Goal: Transaction & Acquisition: Purchase product/service

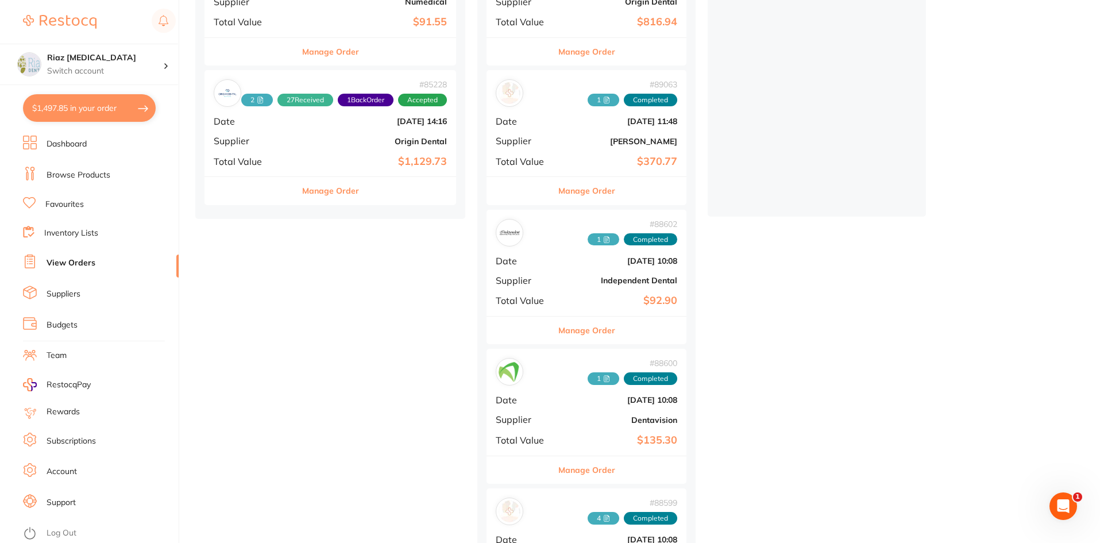
click at [72, 106] on button "$1,497.85 in your order" at bounding box center [89, 108] width 133 height 28
checkbox input "true"
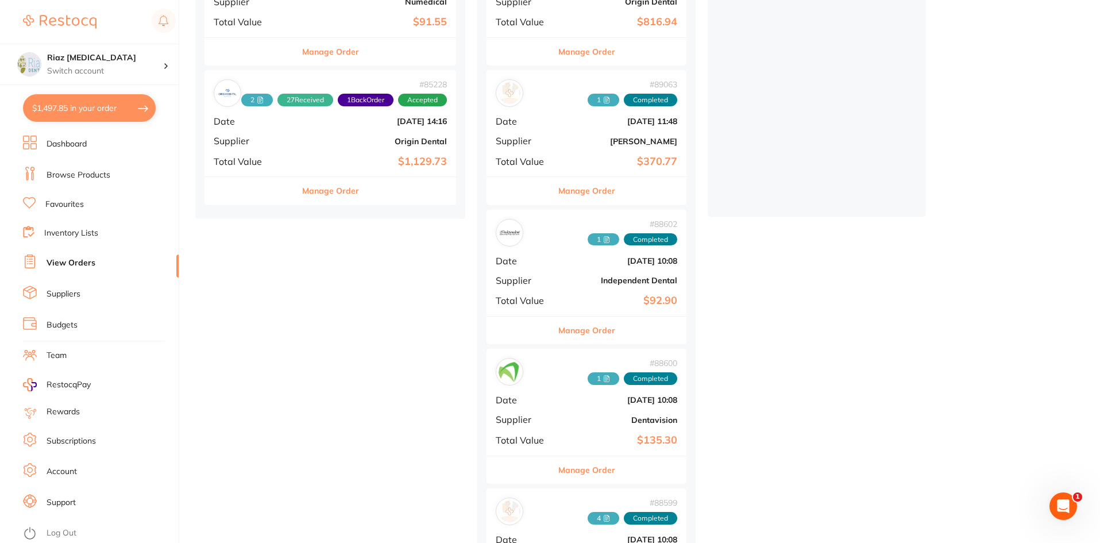
checkbox input "true"
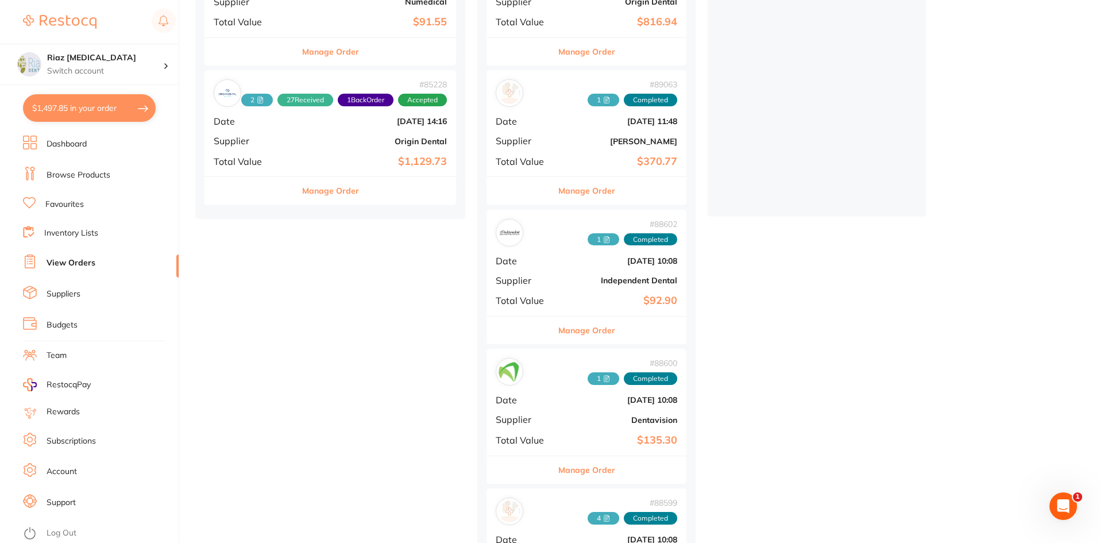
checkbox input "true"
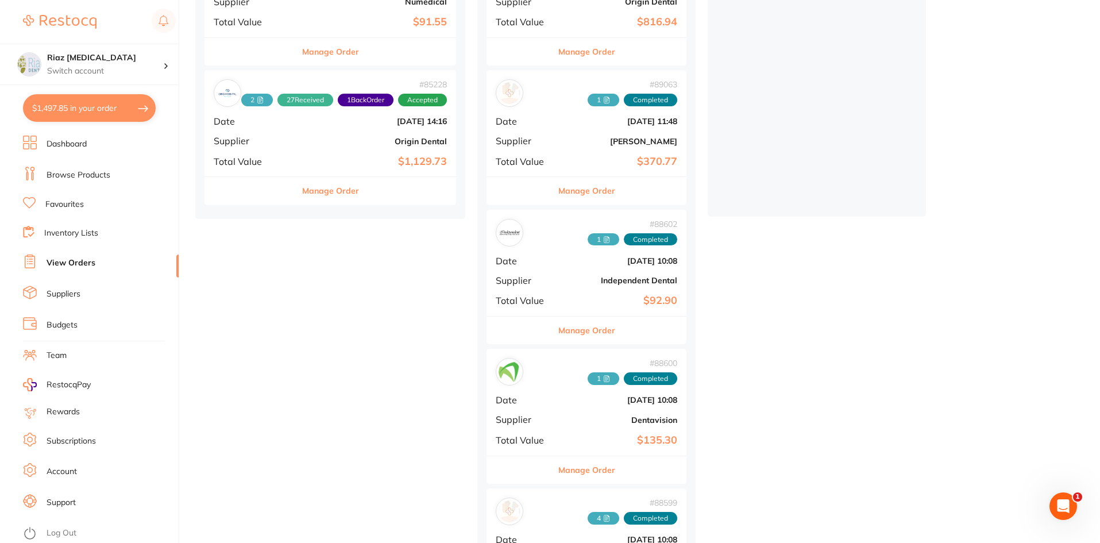
checkbox input "true"
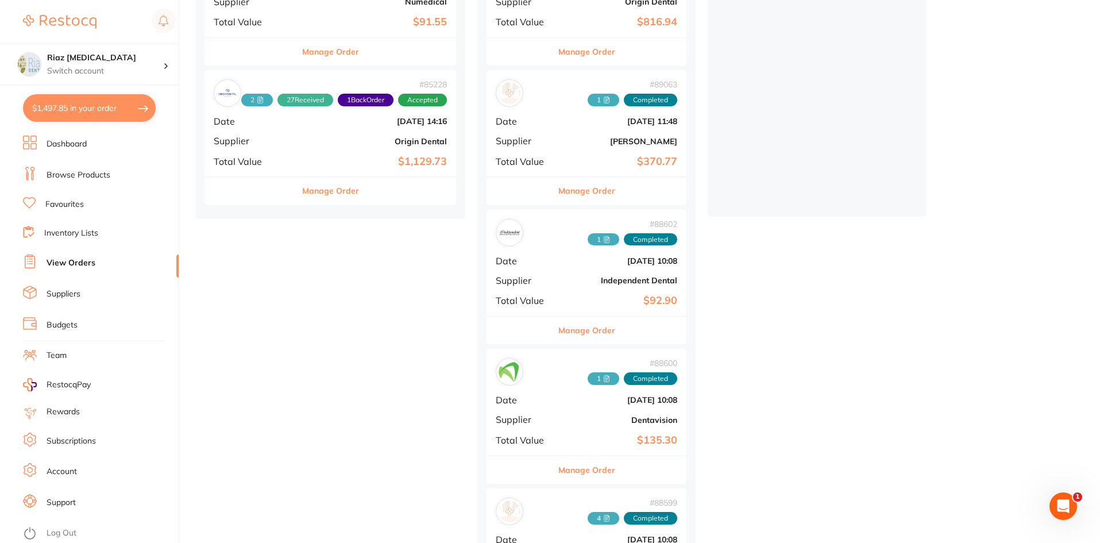
checkbox input "true"
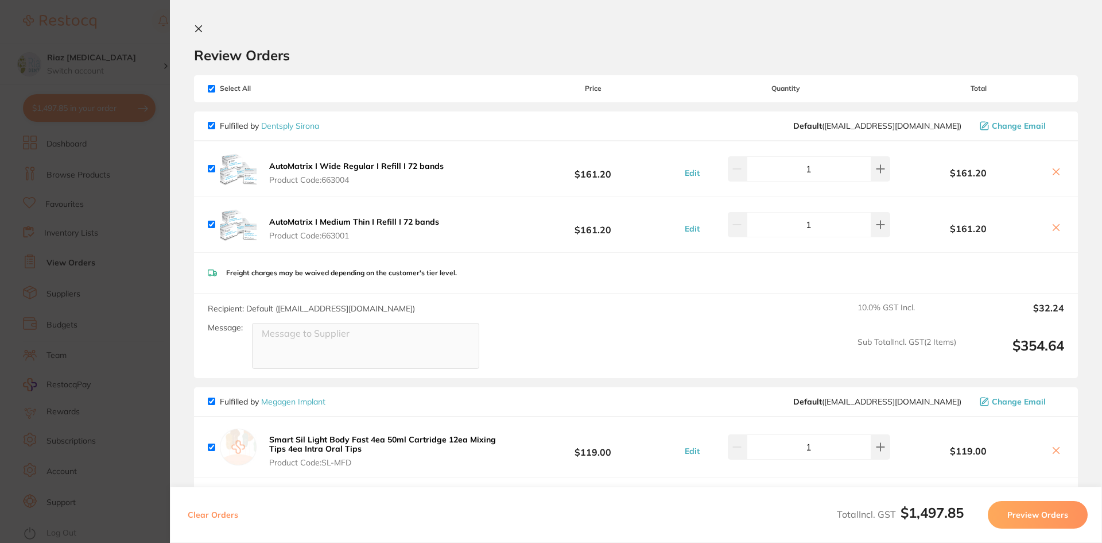
click at [113, 286] on section "Update RRP Set your pre negotiated price for this item. Item Agreed RRP (excl. …" at bounding box center [551, 271] width 1102 height 543
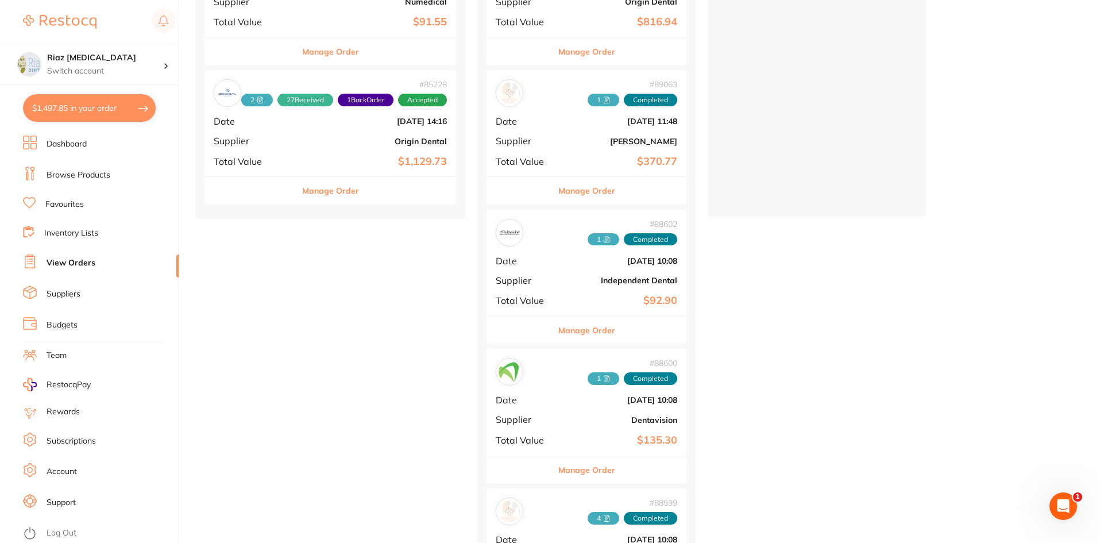
click at [69, 175] on link "Browse Products" at bounding box center [79, 174] width 64 height 11
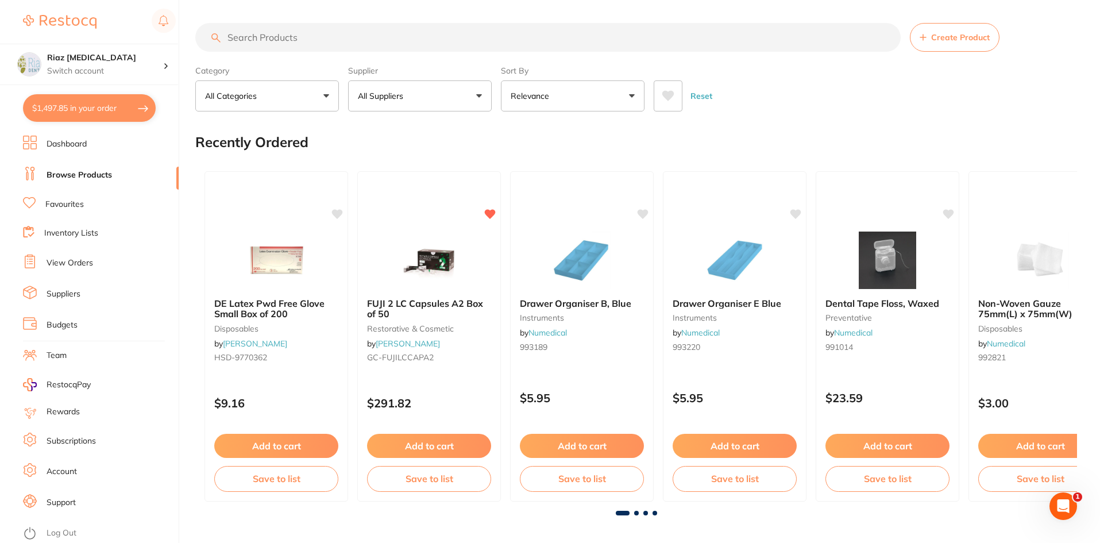
click at [316, 38] on input "search" at bounding box center [547, 37] width 705 height 29
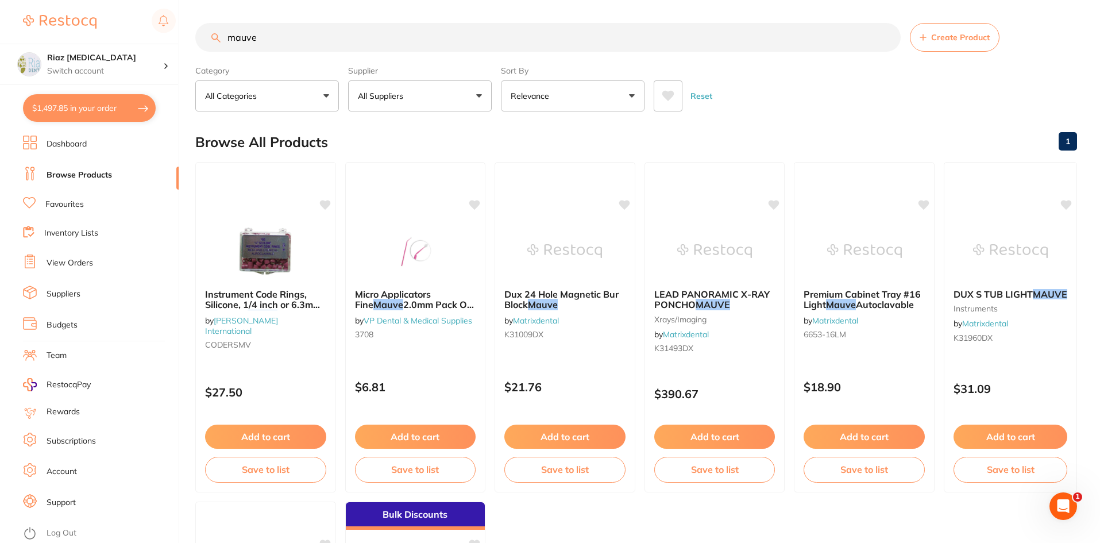
type input "mauve"
click at [461, 87] on button "All Suppliers" at bounding box center [420, 95] width 144 height 31
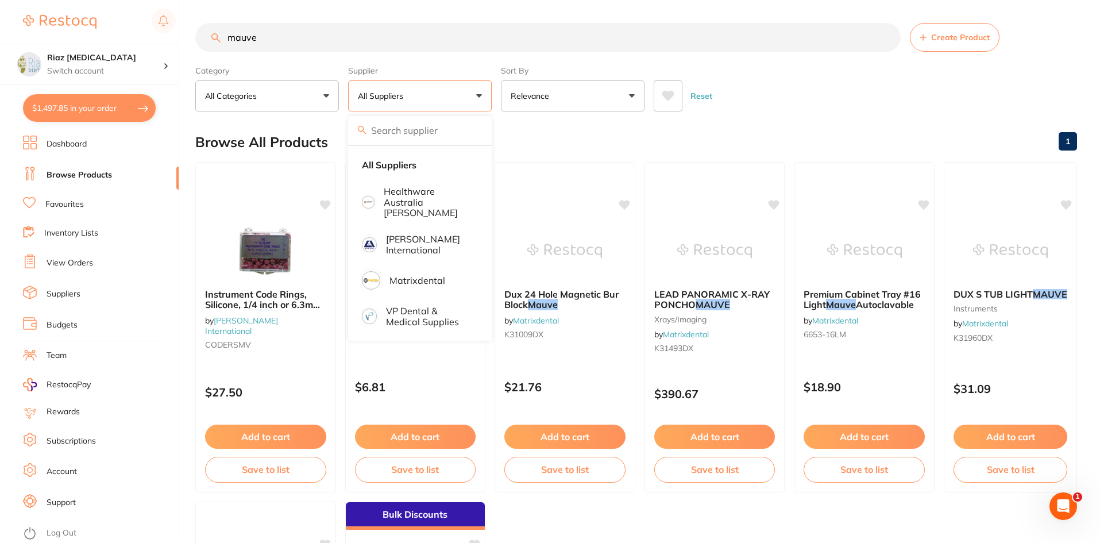
scroll to position [1, 0]
drag, startPoint x: 250, startPoint y: 42, endPoint x: 179, endPoint y: 44, distance: 71.2
click at [179, 44] on div "$1,497.85 Riaz [MEDICAL_DATA] Switch account Riaz [MEDICAL_DATA] $1,497.85 in y…" at bounding box center [550, 271] width 1100 height 543
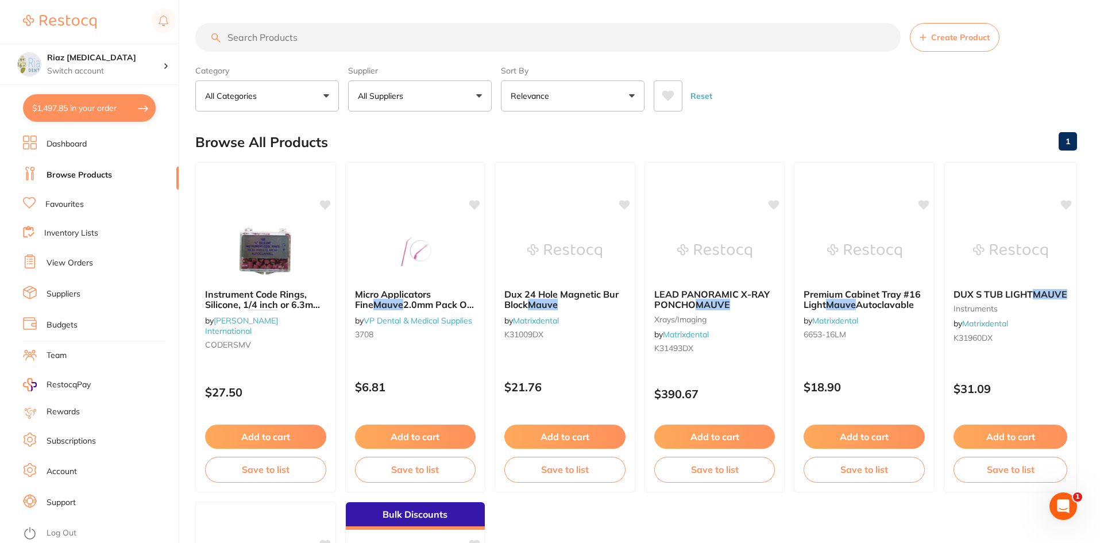
scroll to position [0, 0]
click at [436, 94] on button "All Suppliers" at bounding box center [420, 95] width 144 height 31
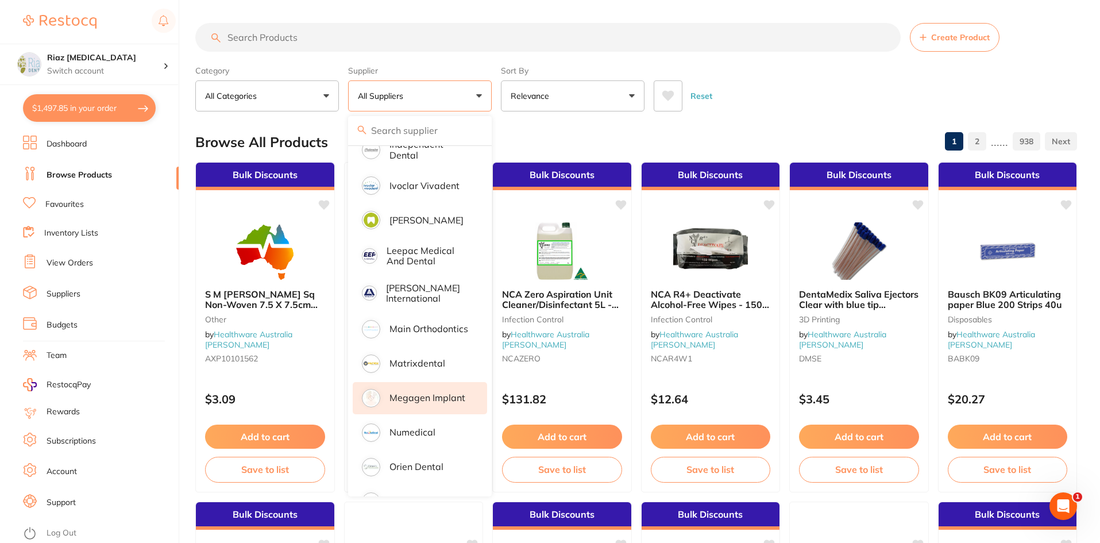
scroll to position [746, 0]
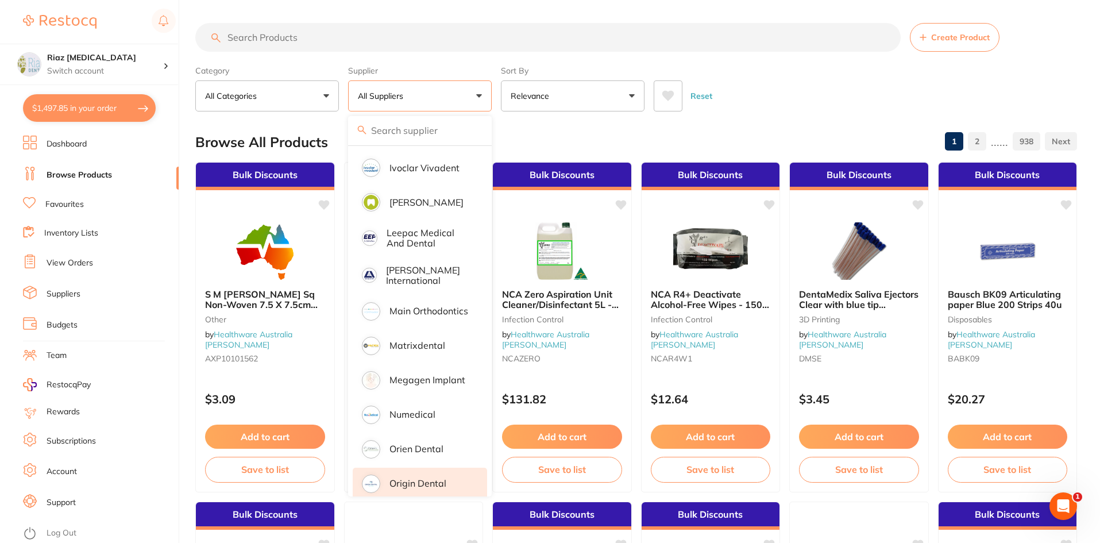
click at [404, 478] on p "Origin Dental" at bounding box center [417, 483] width 57 height 10
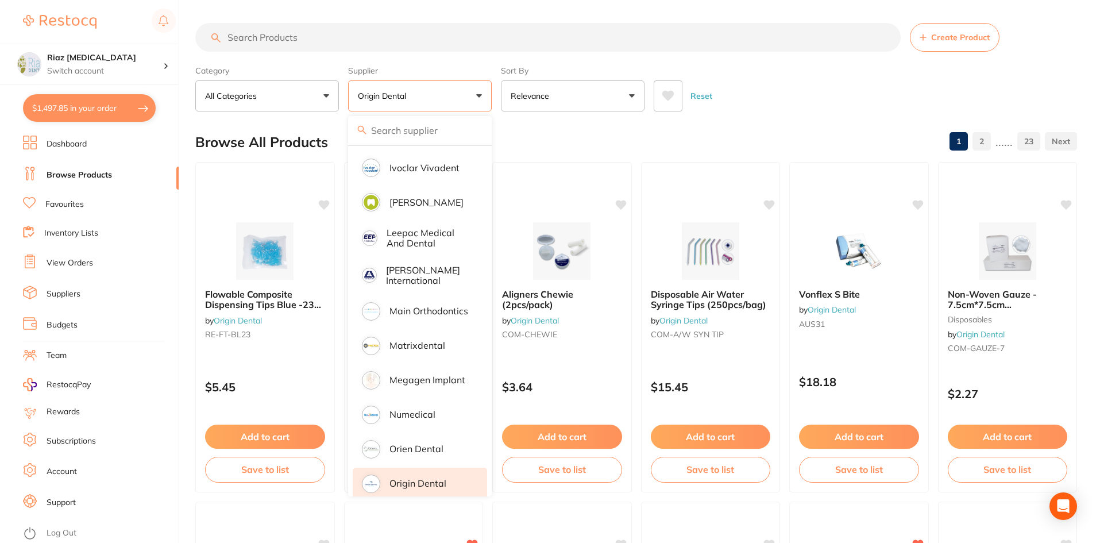
click at [283, 30] on input "search" at bounding box center [547, 37] width 705 height 29
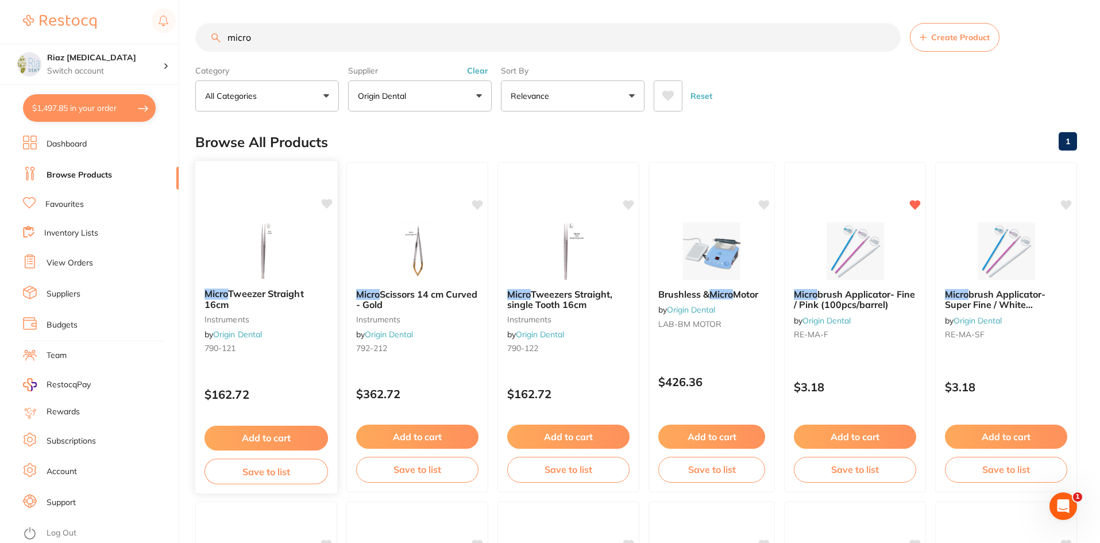
scroll to position [0, 0]
type input "micro"
click at [860, 440] on button "Add to cart" at bounding box center [854, 437] width 123 height 25
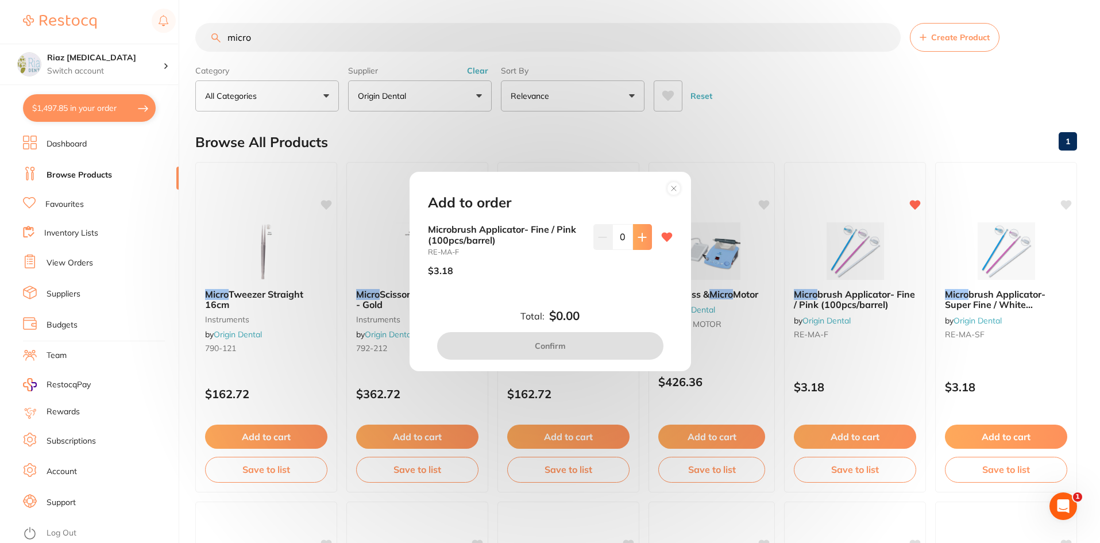
click at [643, 233] on icon at bounding box center [641, 237] width 9 height 9
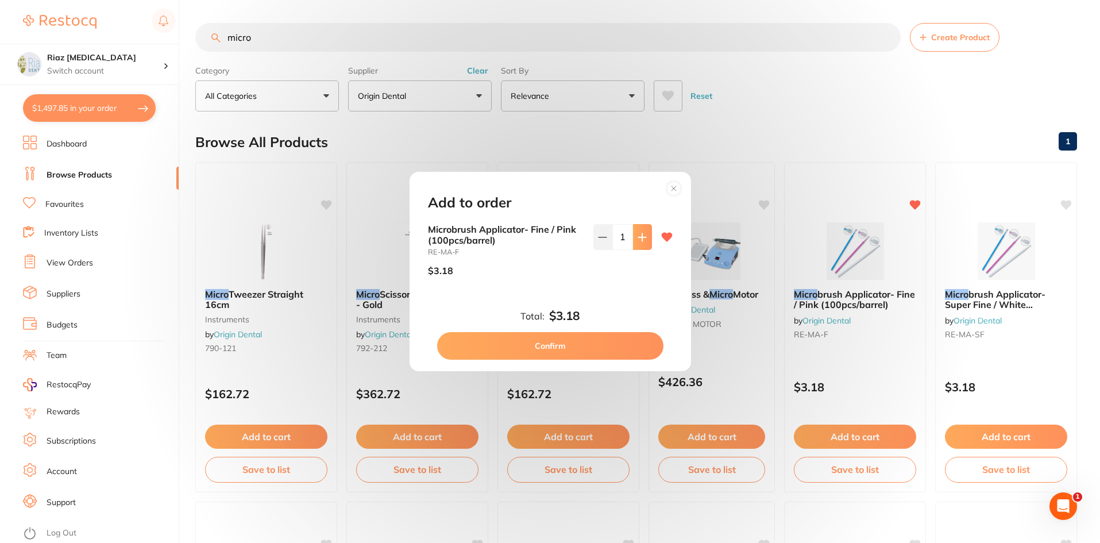
click at [643, 233] on icon at bounding box center [641, 237] width 9 height 9
type input "5"
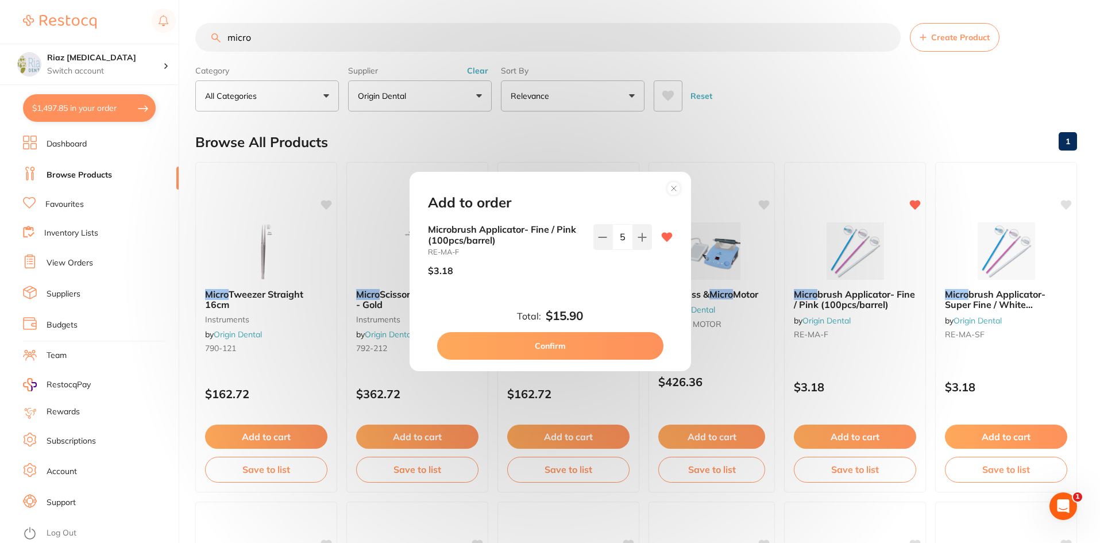
click at [549, 349] on button "Confirm" at bounding box center [550, 346] width 226 height 28
checkbox input "false"
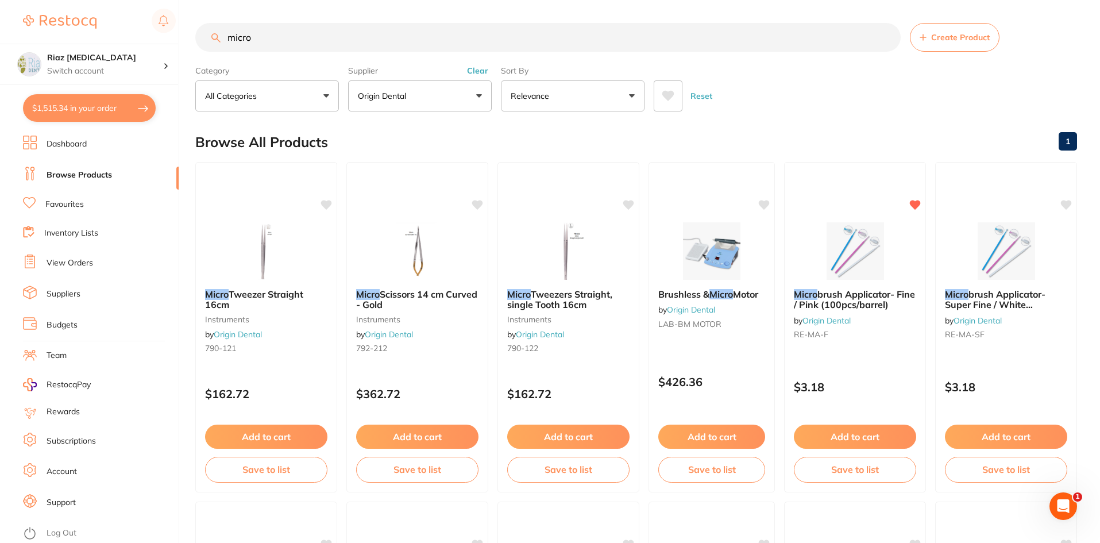
drag, startPoint x: 280, startPoint y: 37, endPoint x: 187, endPoint y: 40, distance: 93.6
click at [187, 40] on div "$1,515.34 Riaz [MEDICAL_DATA] Switch account Riaz [MEDICAL_DATA] $1,515.34 in y…" at bounding box center [550, 271] width 1100 height 543
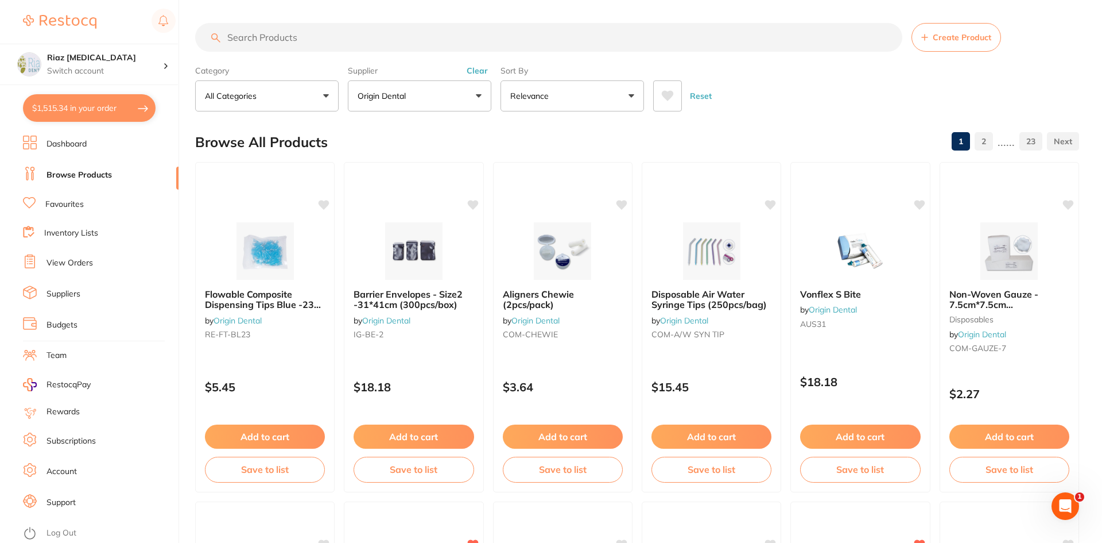
scroll to position [746, 0]
click at [71, 103] on button "$1,515.34 in your order" at bounding box center [89, 108] width 133 height 28
checkbox input "true"
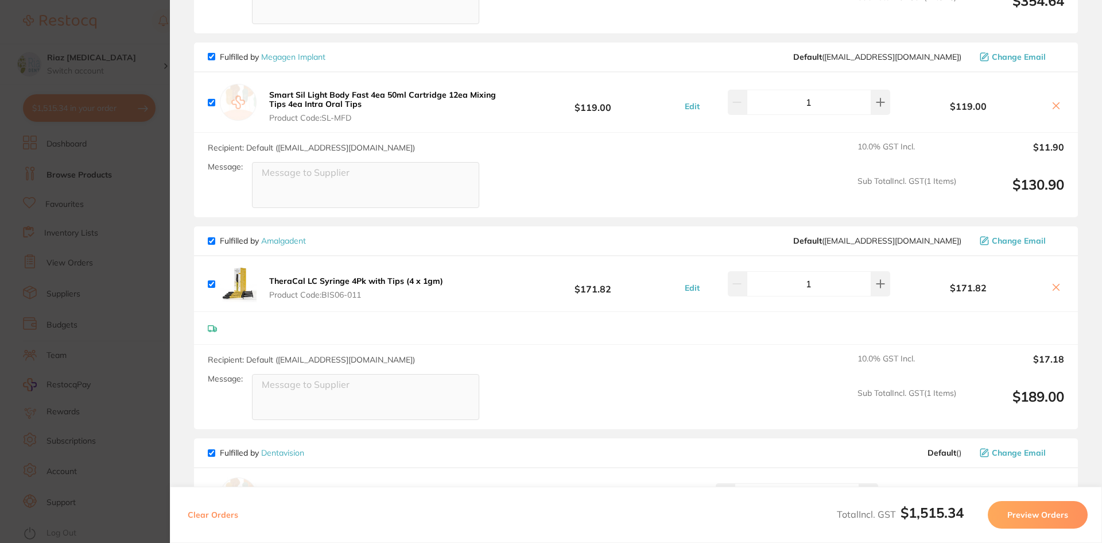
scroll to position [632, 0]
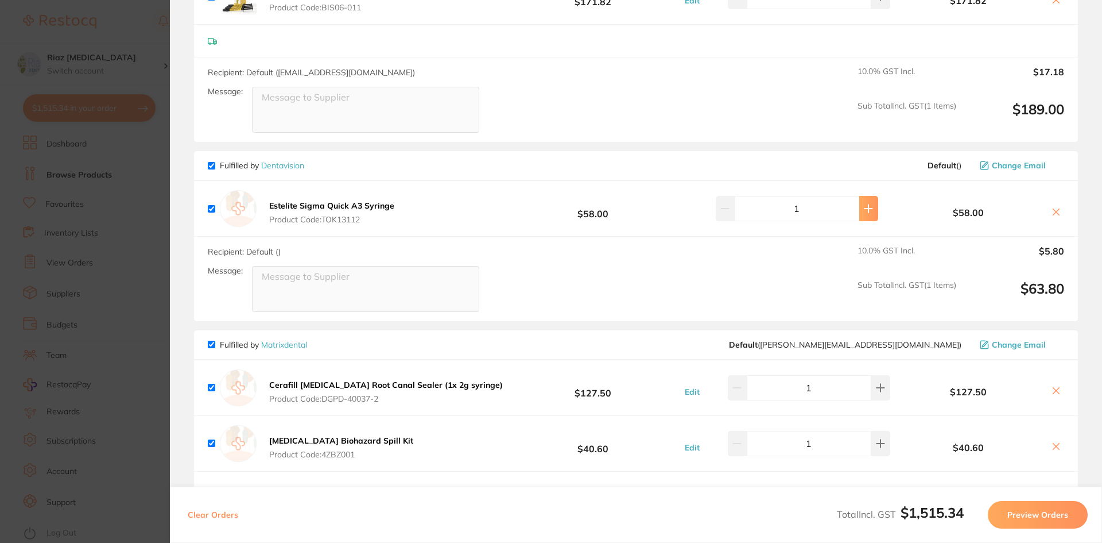
type input "2"
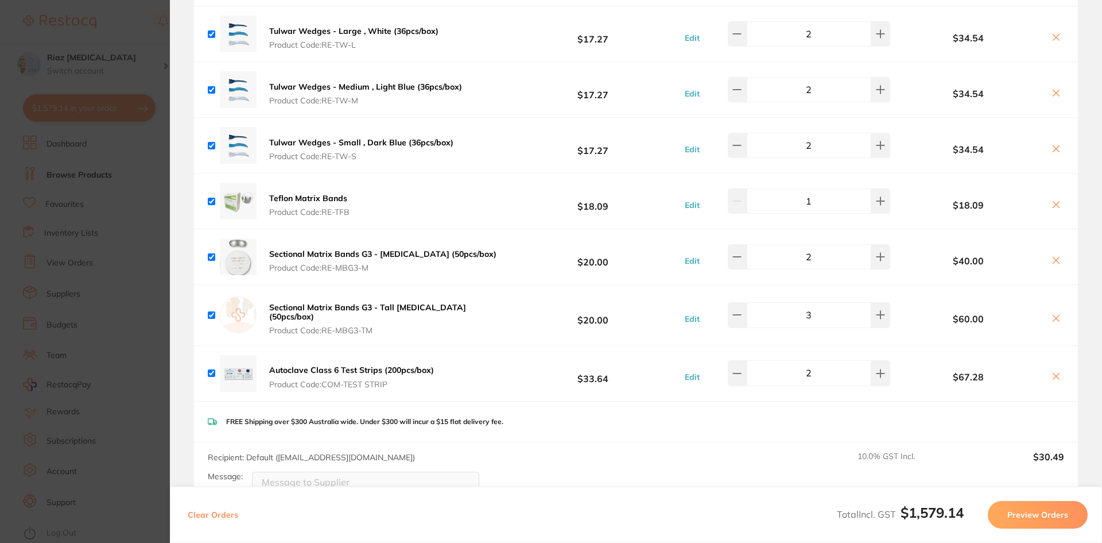
scroll to position [1321, 0]
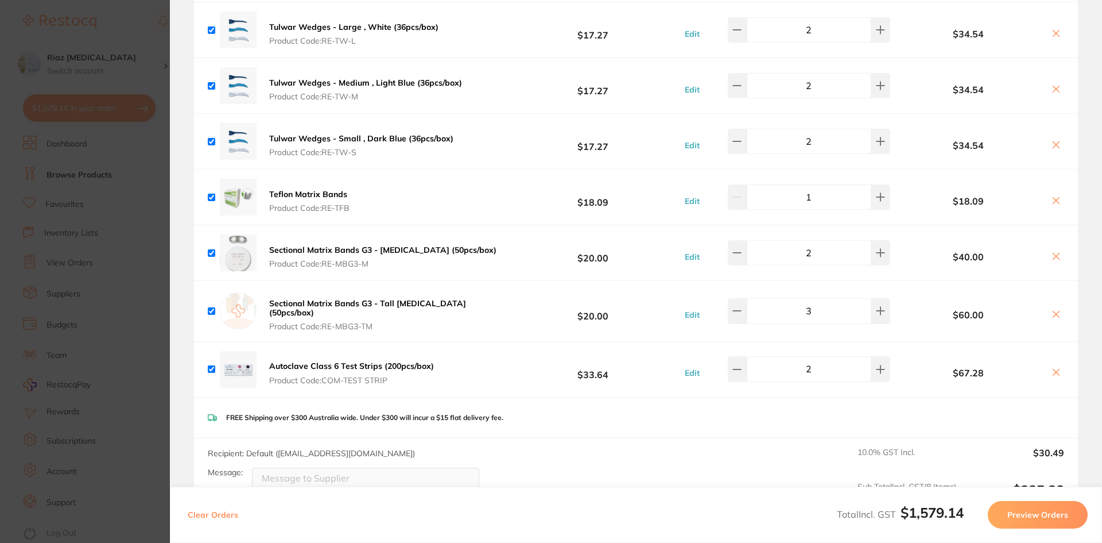
click at [123, 252] on section "Update RRP Set your pre negotiated price for this item. Item Agreed RRP (excl. …" at bounding box center [551, 271] width 1102 height 543
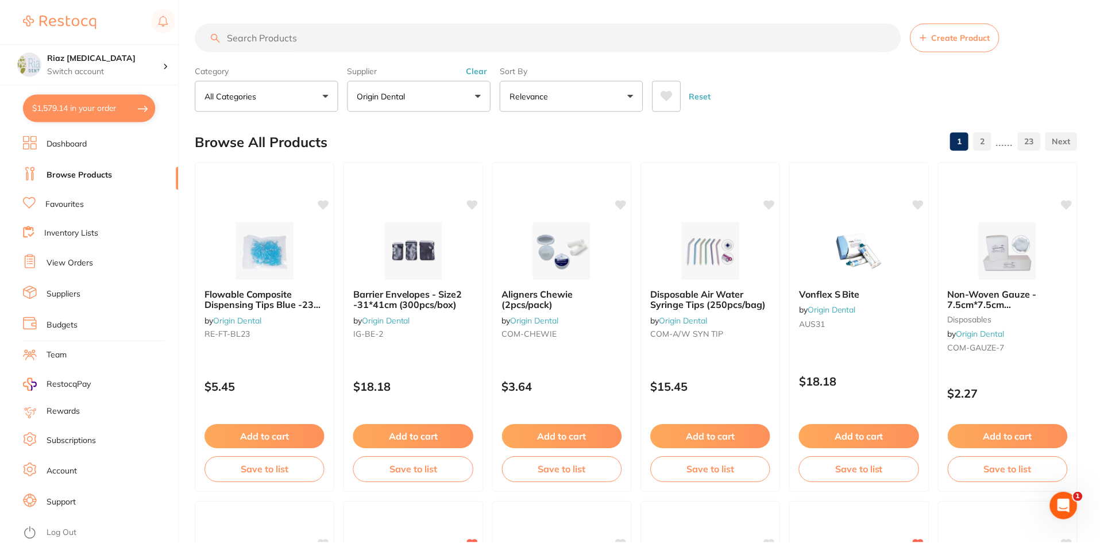
scroll to position [1, 0]
click at [261, 43] on input "search" at bounding box center [547, 36] width 705 height 29
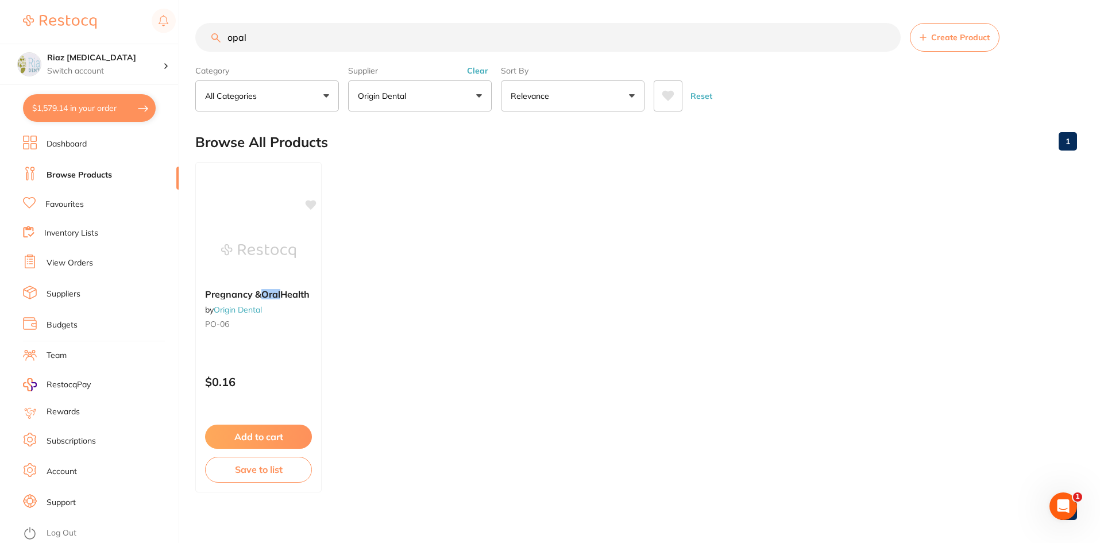
scroll to position [0, 0]
drag, startPoint x: 257, startPoint y: 40, endPoint x: 189, endPoint y: 44, distance: 68.4
click at [189, 44] on div "$1,579.14 Riaz [MEDICAL_DATA] Switch account Riaz [MEDICAL_DATA] $1,579.14 in y…" at bounding box center [550, 271] width 1100 height 543
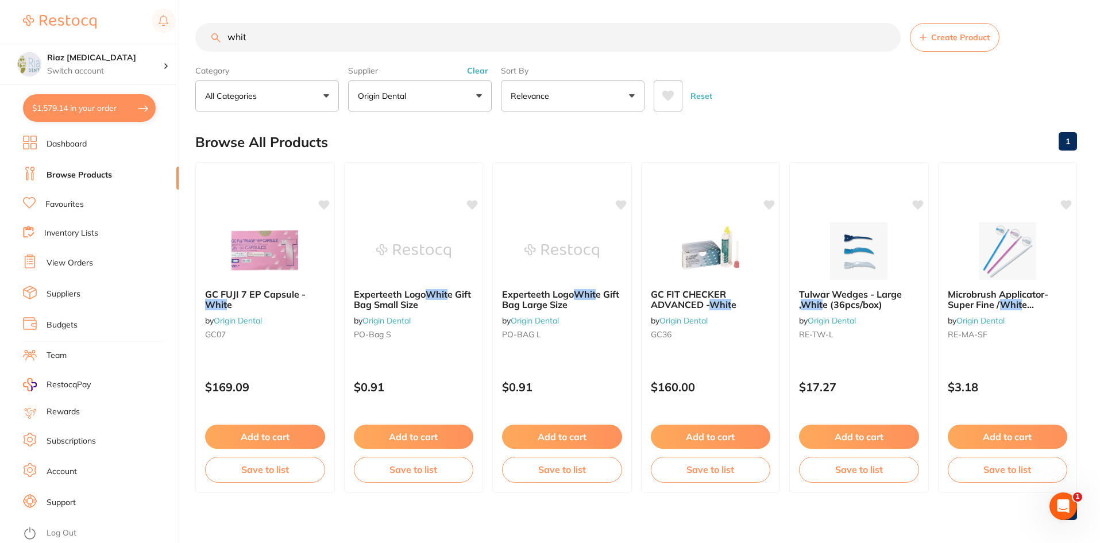
click at [416, 85] on button "Origin Dental" at bounding box center [420, 95] width 144 height 31
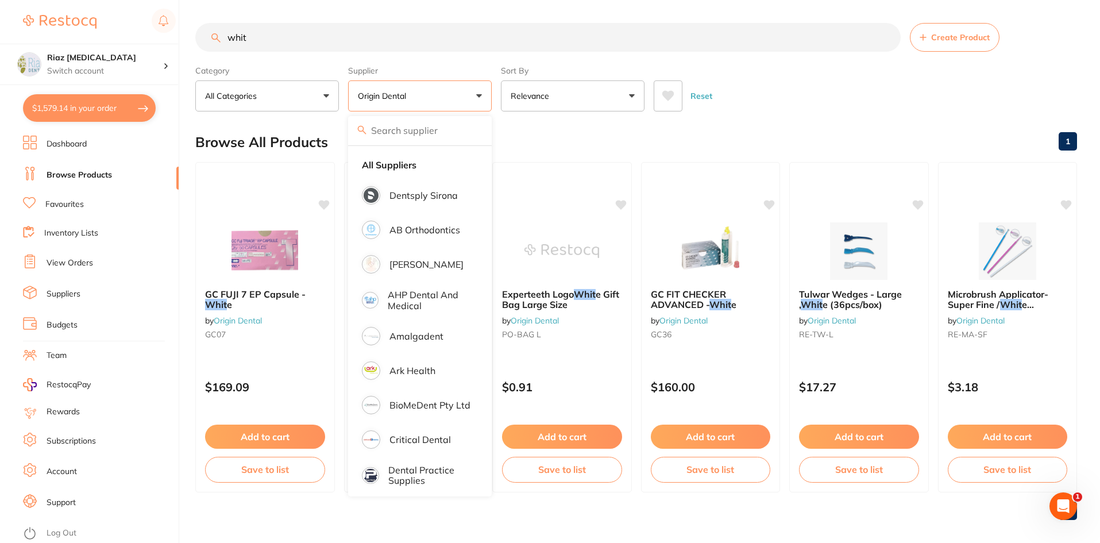
drag, startPoint x: 411, startPoint y: 160, endPoint x: 400, endPoint y: 147, distance: 17.1
click at [412, 160] on strong "All Suppliers" at bounding box center [389, 165] width 55 height 10
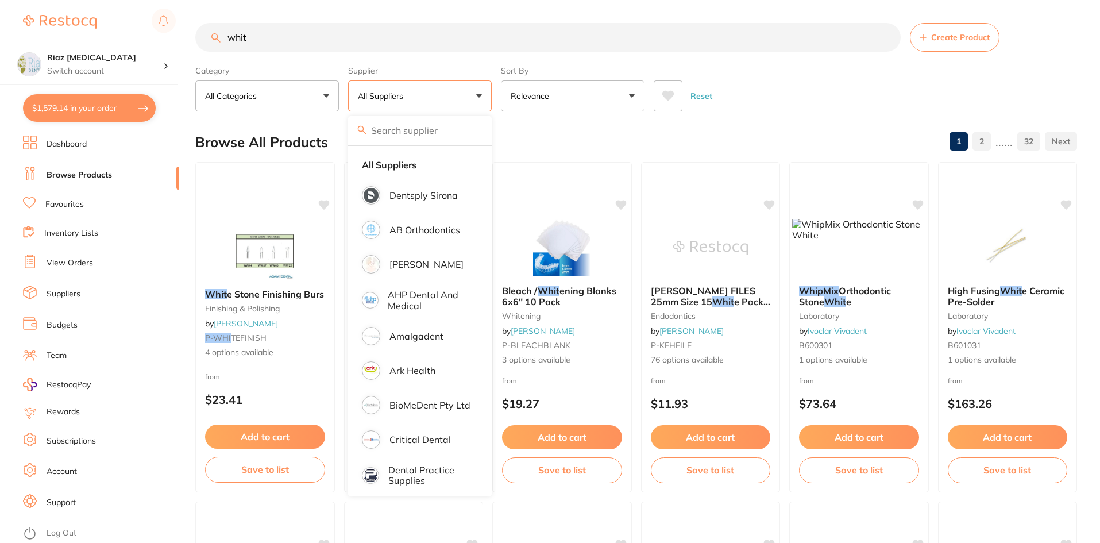
drag, startPoint x: 266, startPoint y: 40, endPoint x: 179, endPoint y: 39, distance: 87.9
click at [179, 39] on div "$1,579.14 Riaz [MEDICAL_DATA] Switch account Riaz [MEDICAL_DATA] $1,579.14 in y…" at bounding box center [550, 271] width 1100 height 543
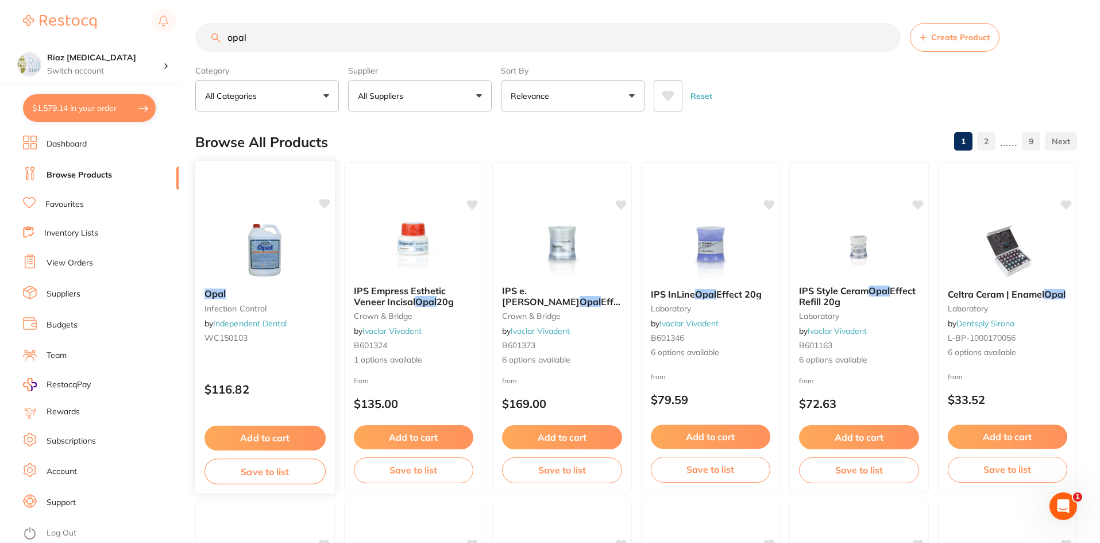
click at [262, 237] on img at bounding box center [264, 250] width 75 height 58
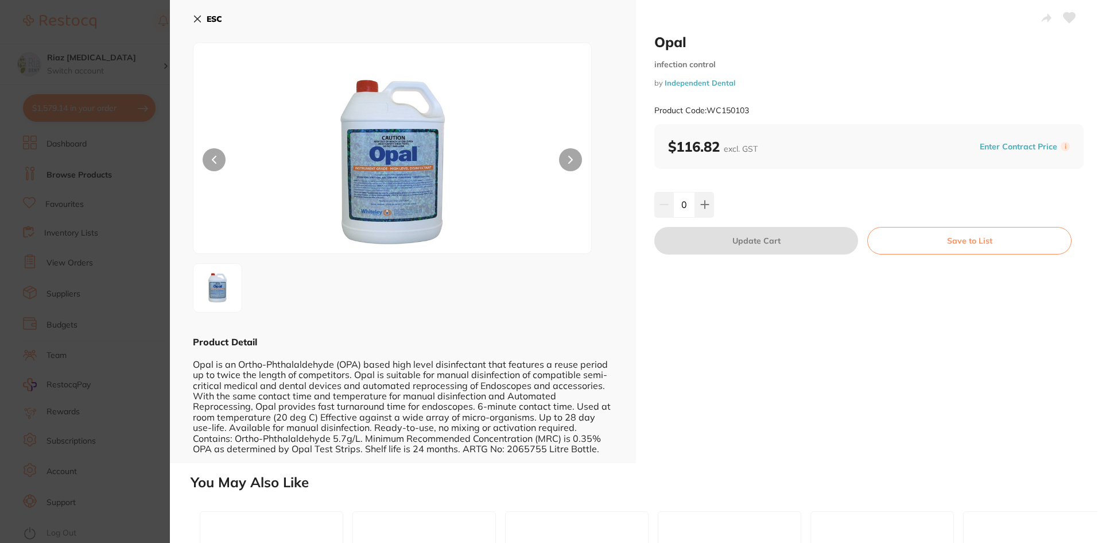
click at [198, 13] on button "ESC" at bounding box center [207, 19] width 29 height 20
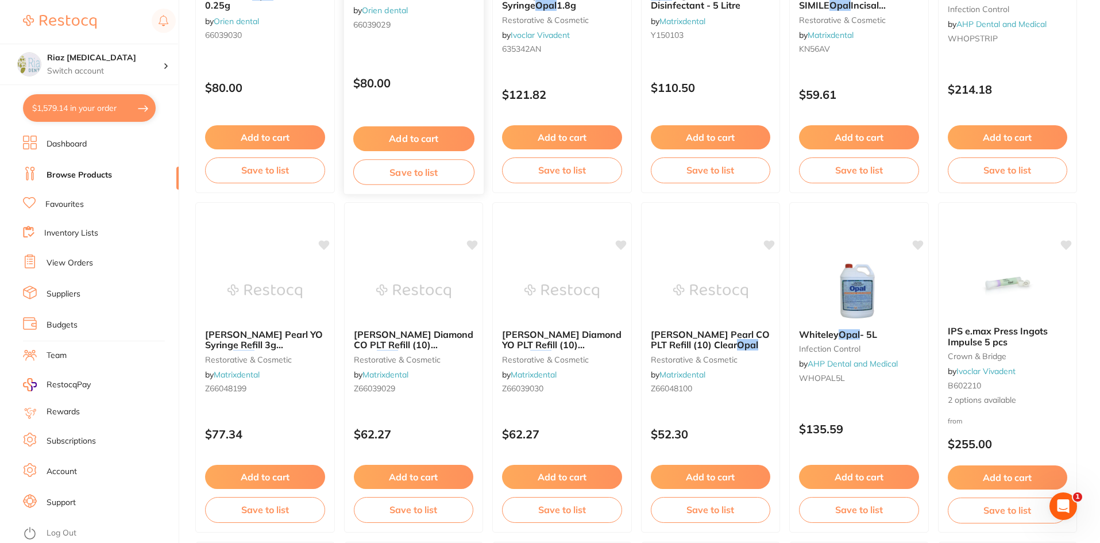
scroll to position [982, 0]
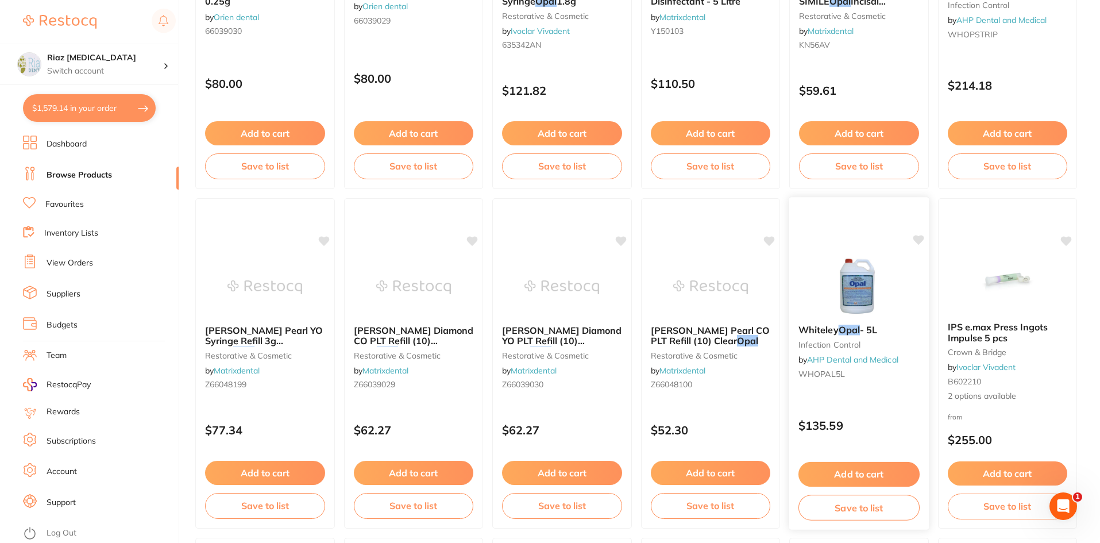
click at [853, 332] on em "Opal" at bounding box center [848, 329] width 21 height 11
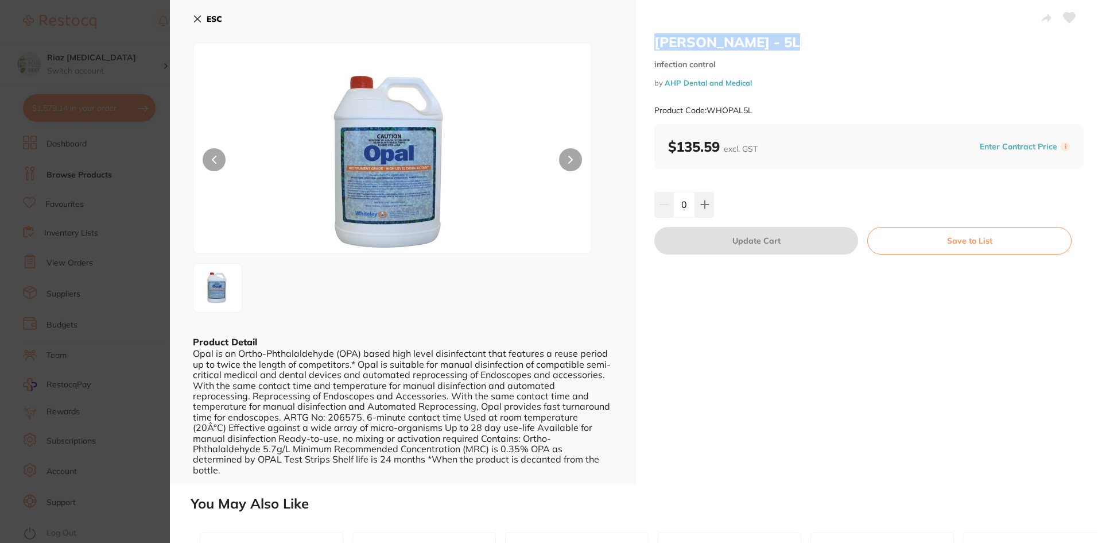
drag, startPoint x: 779, startPoint y: 40, endPoint x: 660, endPoint y: 44, distance: 119.5
click at [660, 44] on h2 "[PERSON_NAME] - 5L" at bounding box center [869, 41] width 429 height 17
copy h2 "[PERSON_NAME] - 5L"
click at [192, 16] on div "ESC Product Detail" at bounding box center [403, 242] width 466 height 484
click at [199, 16] on icon at bounding box center [197, 18] width 9 height 9
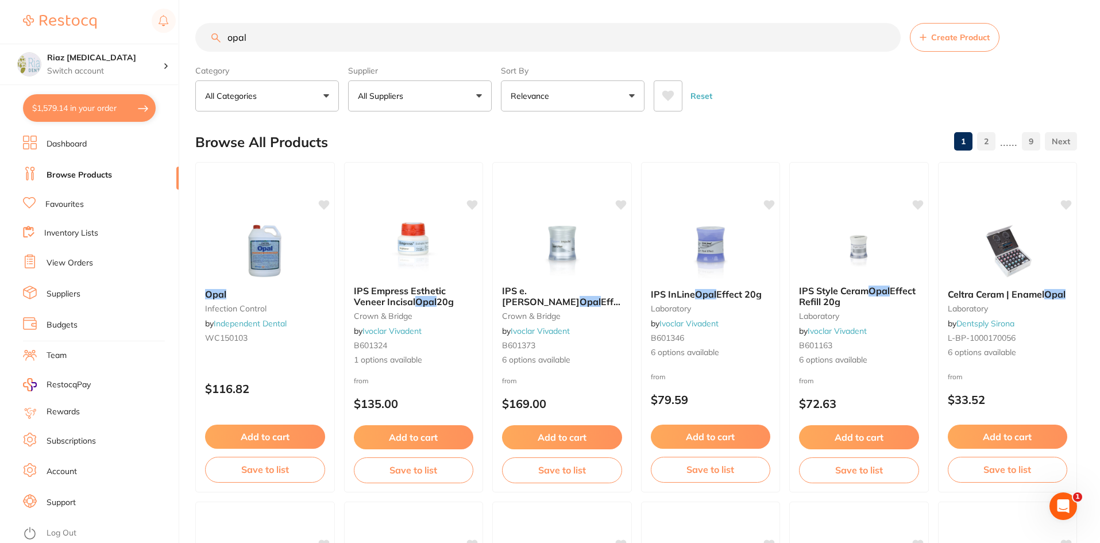
click at [311, 37] on input "opal" at bounding box center [547, 37] width 705 height 29
drag, startPoint x: 315, startPoint y: 36, endPoint x: 200, endPoint y: 49, distance: 115.0
click at [200, 49] on input "opal" at bounding box center [547, 37] width 705 height 29
paste input "[PERSON_NAME] - 5L"
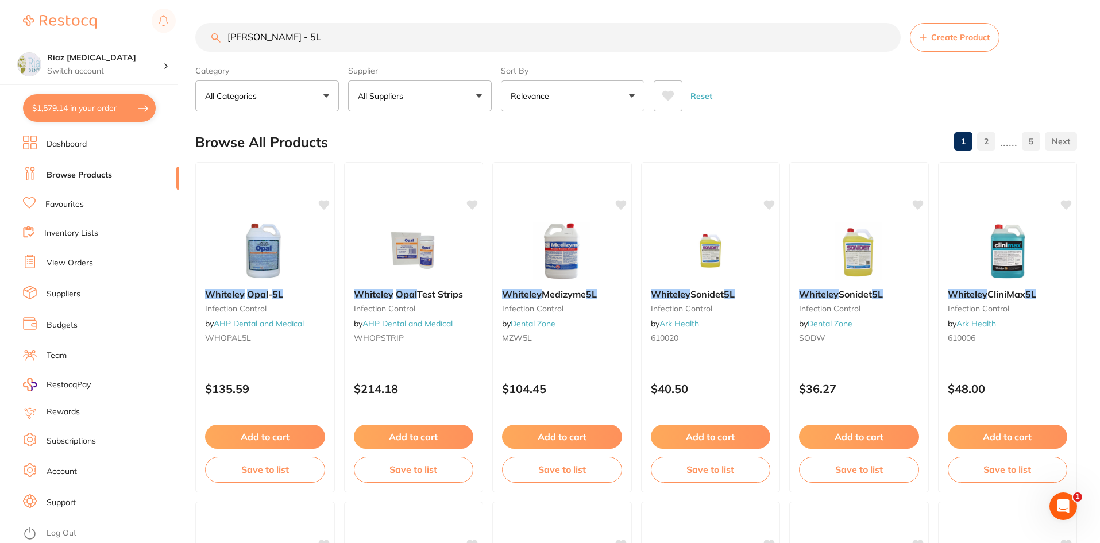
scroll to position [0, 0]
type input "[PERSON_NAME] - 5L"
drag, startPoint x: 329, startPoint y: 32, endPoint x: 187, endPoint y: 36, distance: 141.9
click at [187, 36] on div "$1,579.14 Riaz [MEDICAL_DATA] Switch account Riaz [MEDICAL_DATA] $1,579.14 in y…" at bounding box center [550, 271] width 1100 height 543
click at [269, 443] on button "Add to cart" at bounding box center [264, 437] width 121 height 25
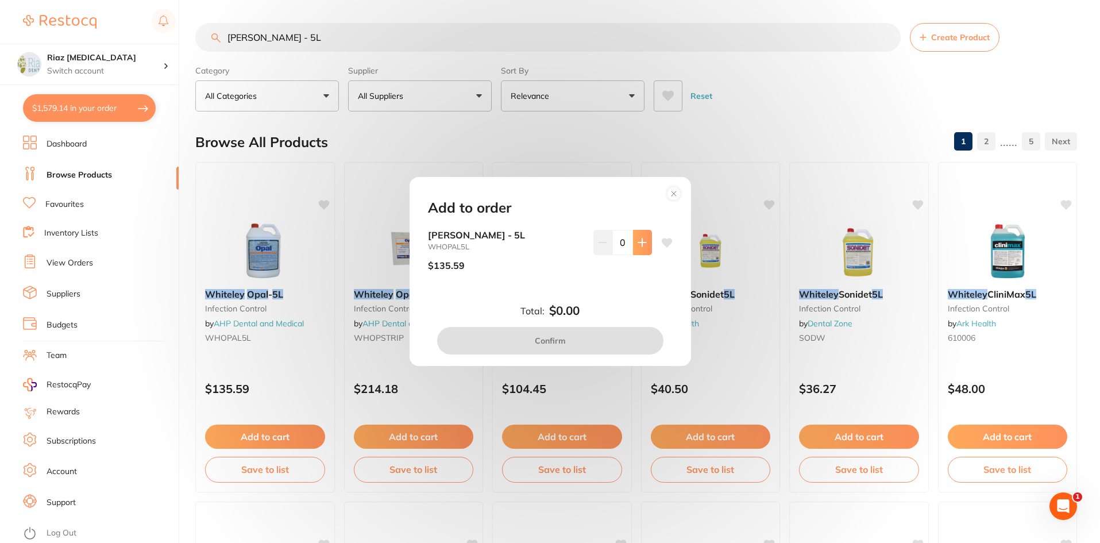
click at [647, 245] on button at bounding box center [642, 242] width 19 height 25
type input "1"
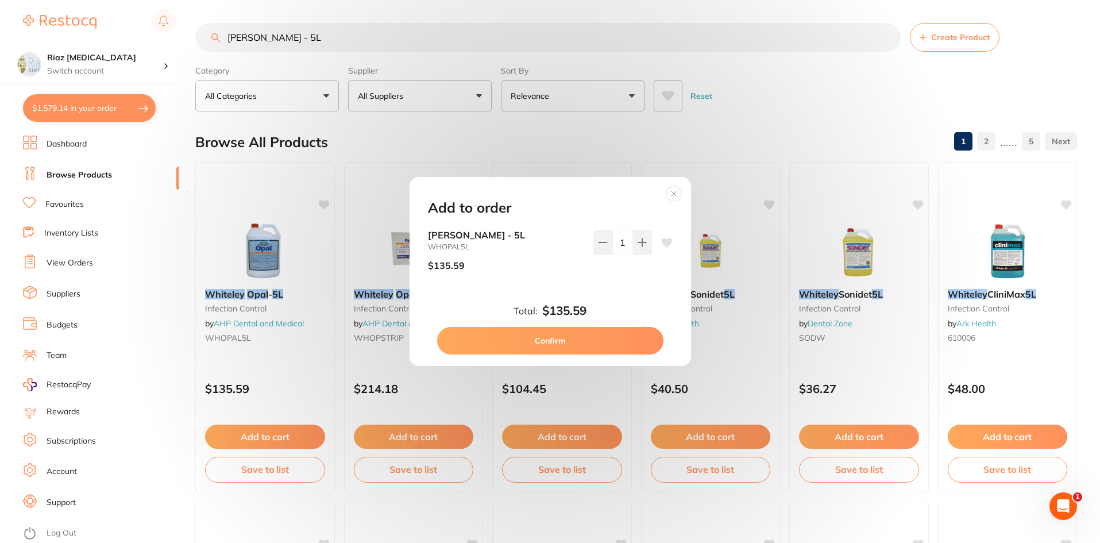
click at [586, 331] on div "Total: $135.59 Confirm" at bounding box center [550, 329] width 272 height 51
click at [583, 338] on button "Confirm" at bounding box center [550, 341] width 226 height 28
checkbox input "false"
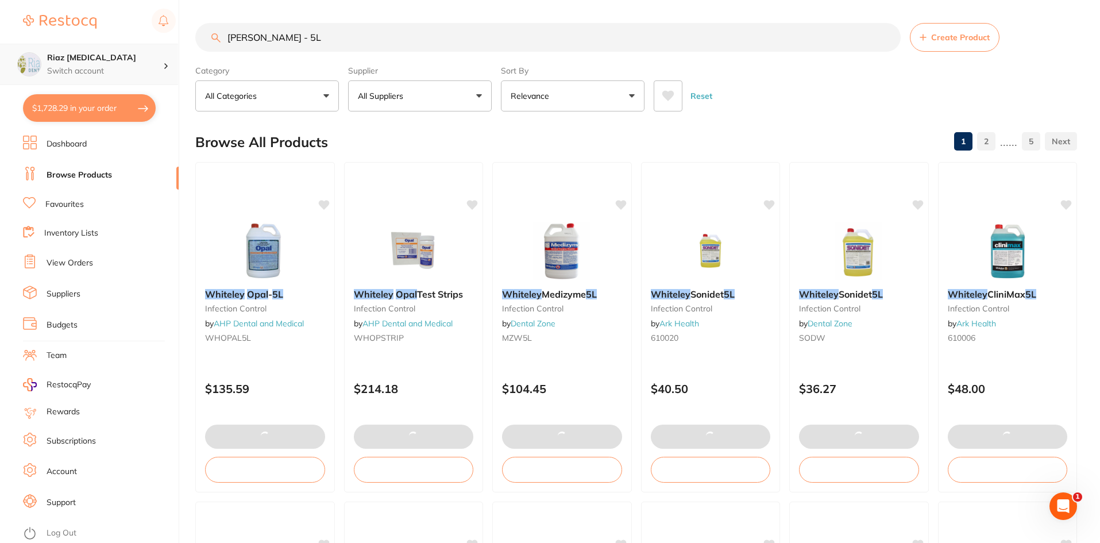
scroll to position [1, 0]
drag, startPoint x: 209, startPoint y: 51, endPoint x: 169, endPoint y: 59, distance: 40.9
click at [169, 59] on div "$1,728.29 Riaz [MEDICAL_DATA] Switch account Riaz [MEDICAL_DATA] $1,728.29 in y…" at bounding box center [550, 271] width 1100 height 543
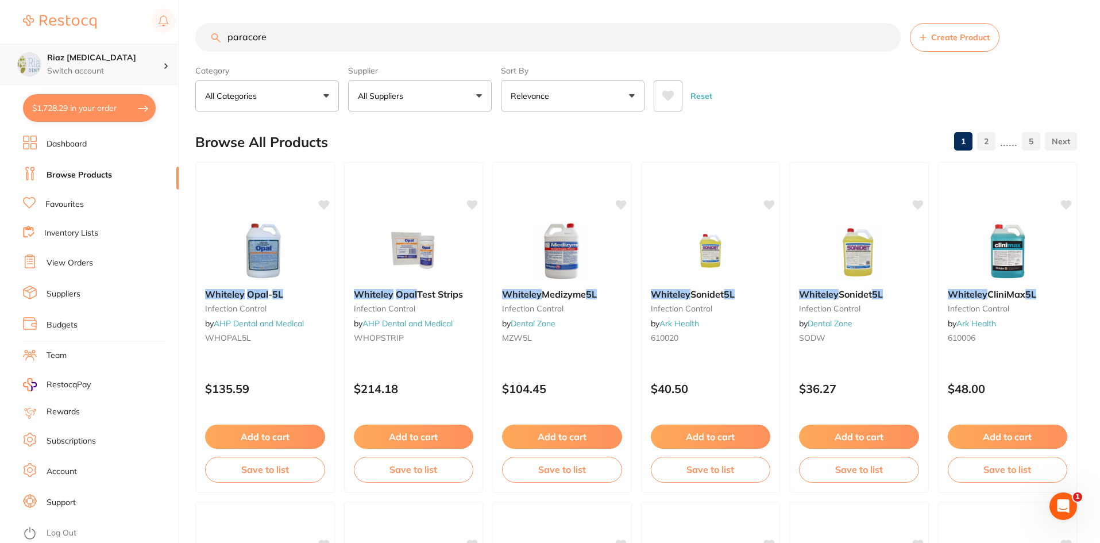
type input "paracore"
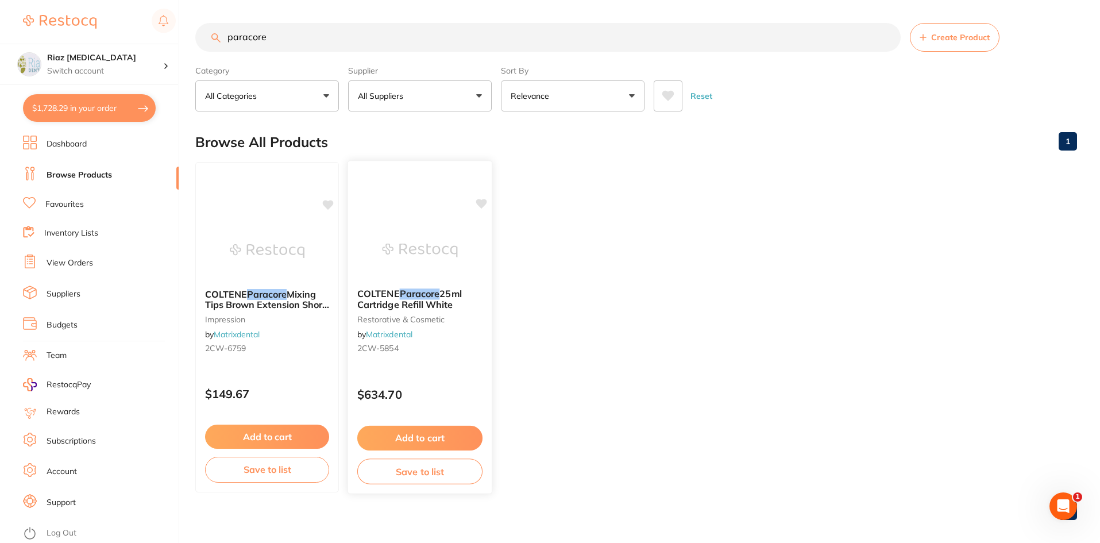
scroll to position [0, 0]
click at [424, 432] on button "Add to cart" at bounding box center [419, 437] width 125 height 25
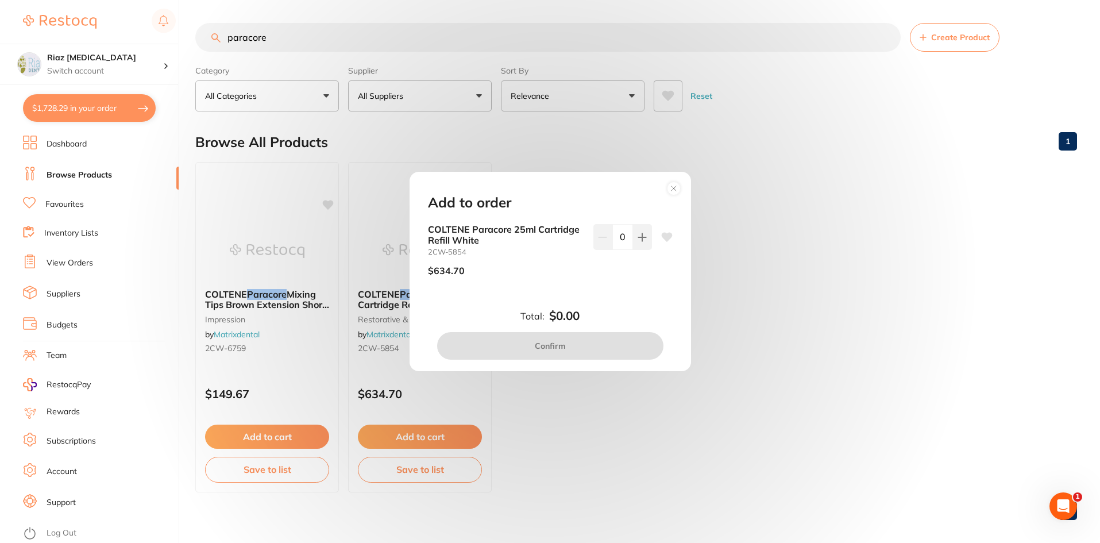
click at [675, 191] on circle at bounding box center [673, 187] width 13 height 13
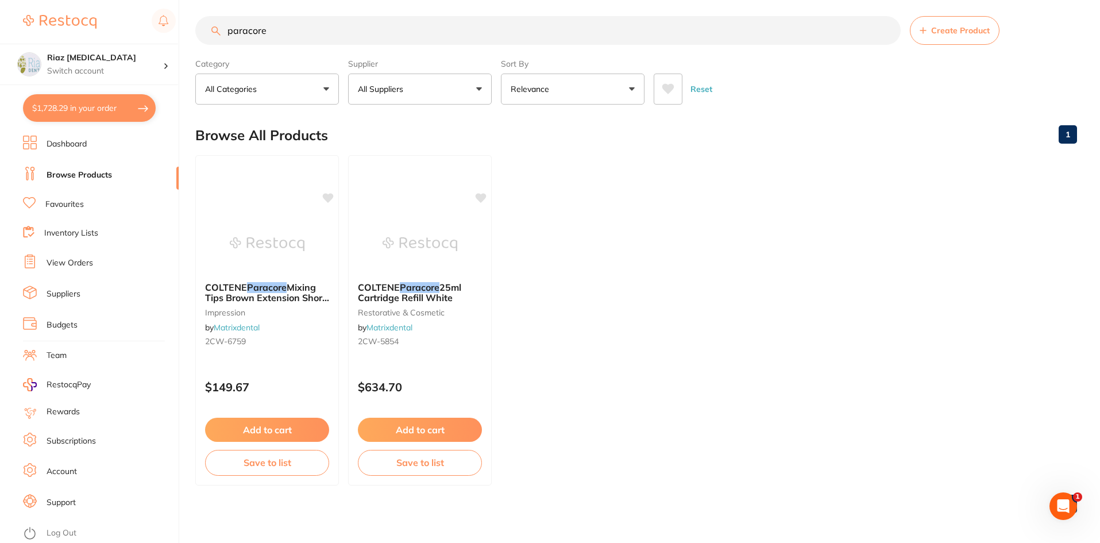
scroll to position [9, 0]
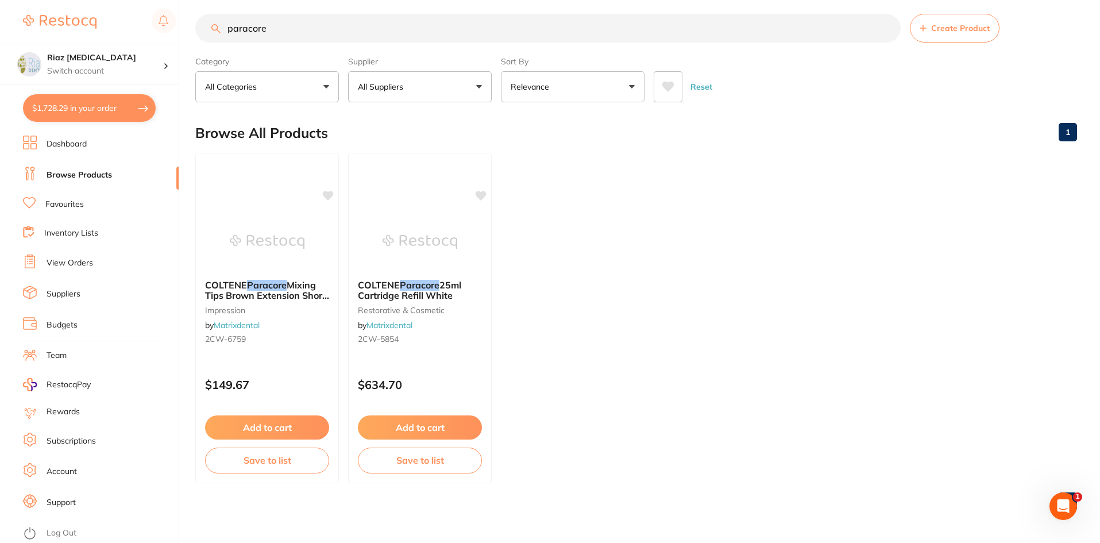
click at [392, 98] on button "All Suppliers" at bounding box center [420, 86] width 144 height 31
drag, startPoint x: 294, startPoint y: 22, endPoint x: 179, endPoint y: 30, distance: 115.1
click at [180, 30] on div "$1,728.29 Riaz [MEDICAL_DATA] Switch account Riaz [MEDICAL_DATA] $1,728.29 in y…" at bounding box center [550, 262] width 1100 height 543
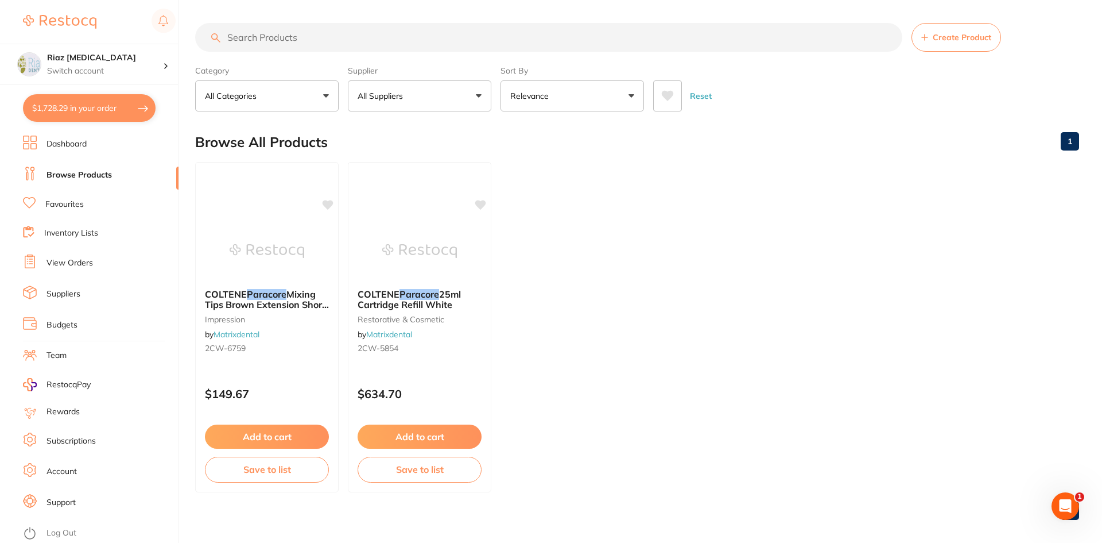
click at [390, 86] on button "All Suppliers" at bounding box center [420, 95] width 144 height 31
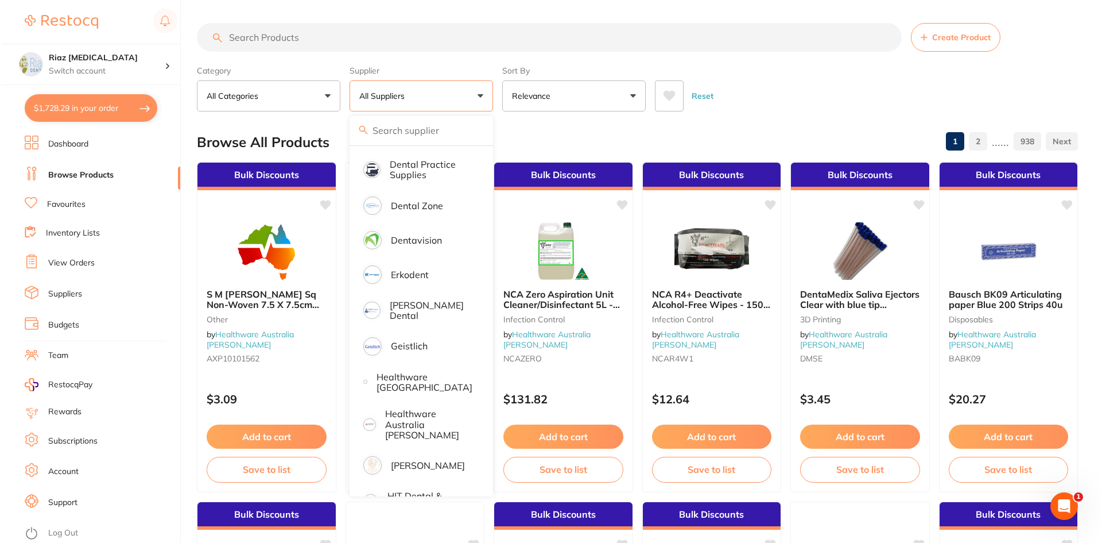
scroll to position [345, 0]
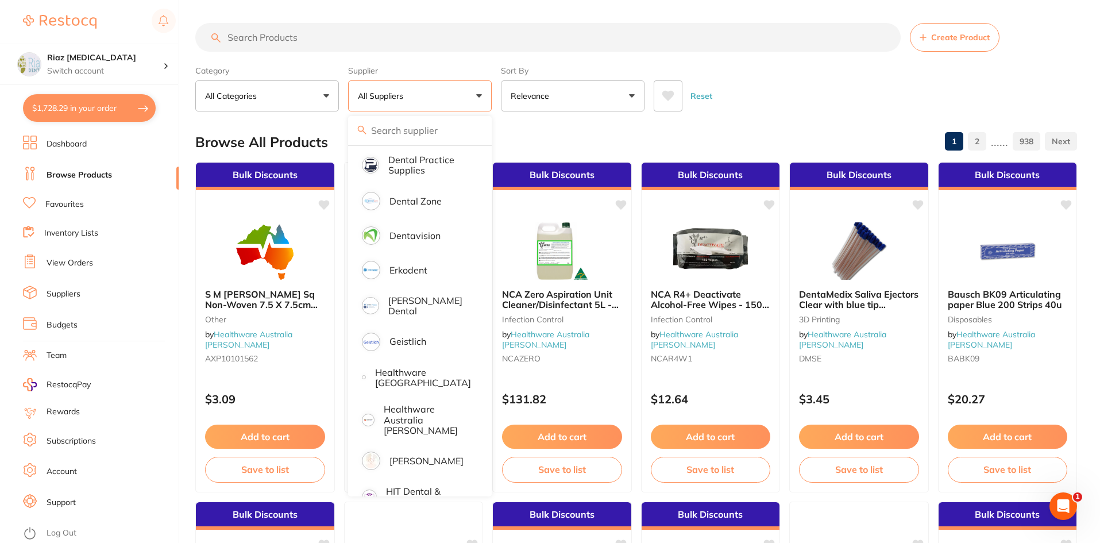
click at [808, 77] on div "Reset" at bounding box center [860, 91] width 414 height 40
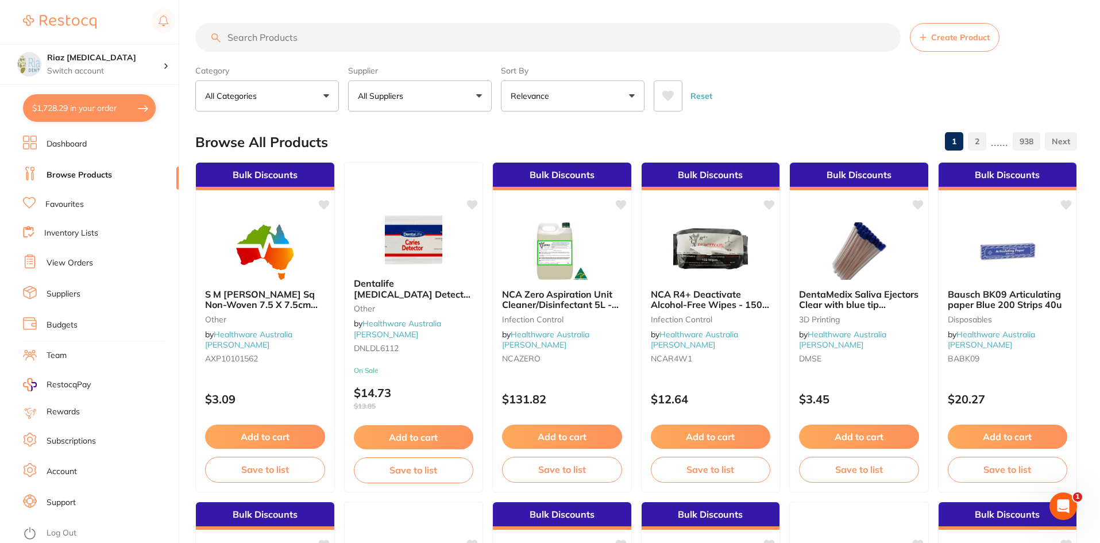
click at [99, 107] on button "$1,728.29 in your order" at bounding box center [89, 108] width 133 height 28
checkbox input "true"
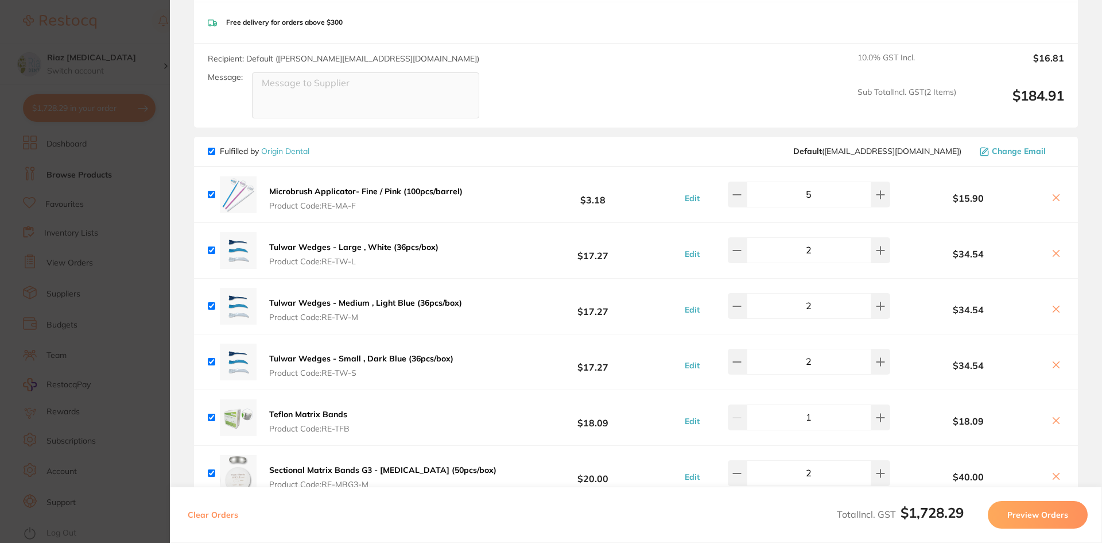
click at [127, 274] on section "Update RRP Set your pre negotiated price for this item. Item Agreed RRP (excl. …" at bounding box center [551, 271] width 1102 height 543
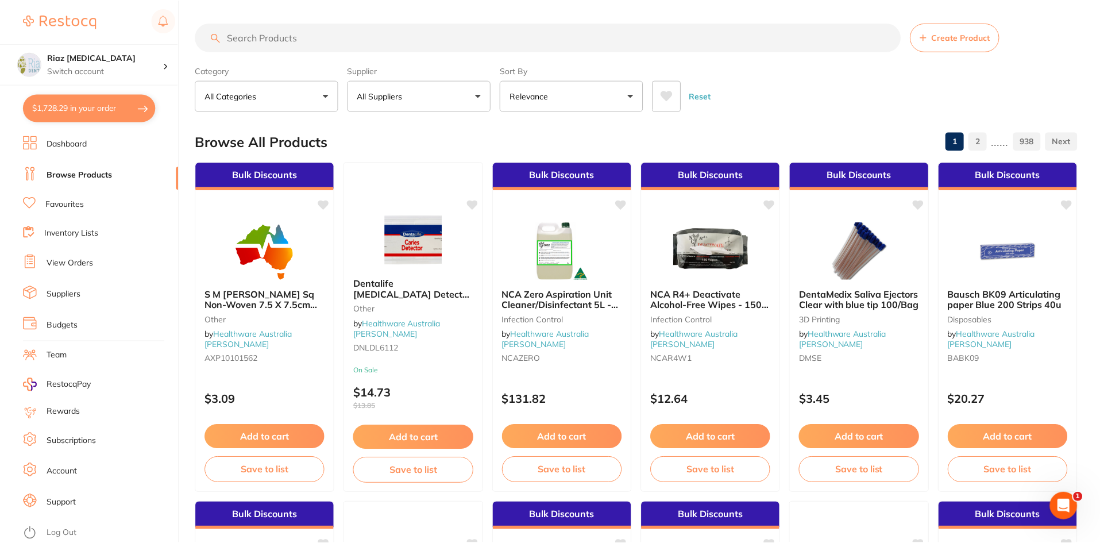
scroll to position [9, 0]
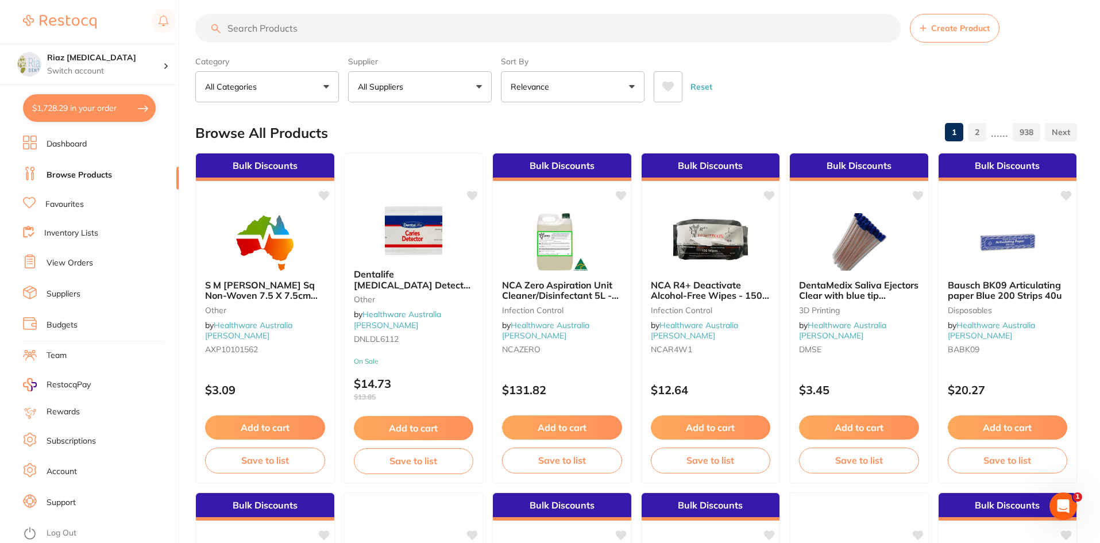
click at [62, 261] on link "View Orders" at bounding box center [70, 262] width 47 height 11
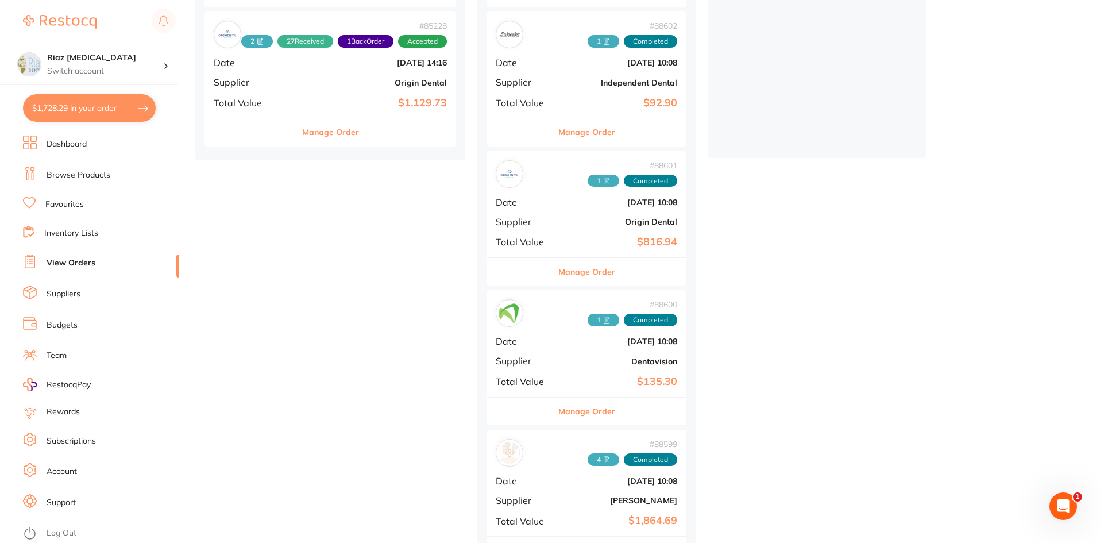
scroll to position [287, 0]
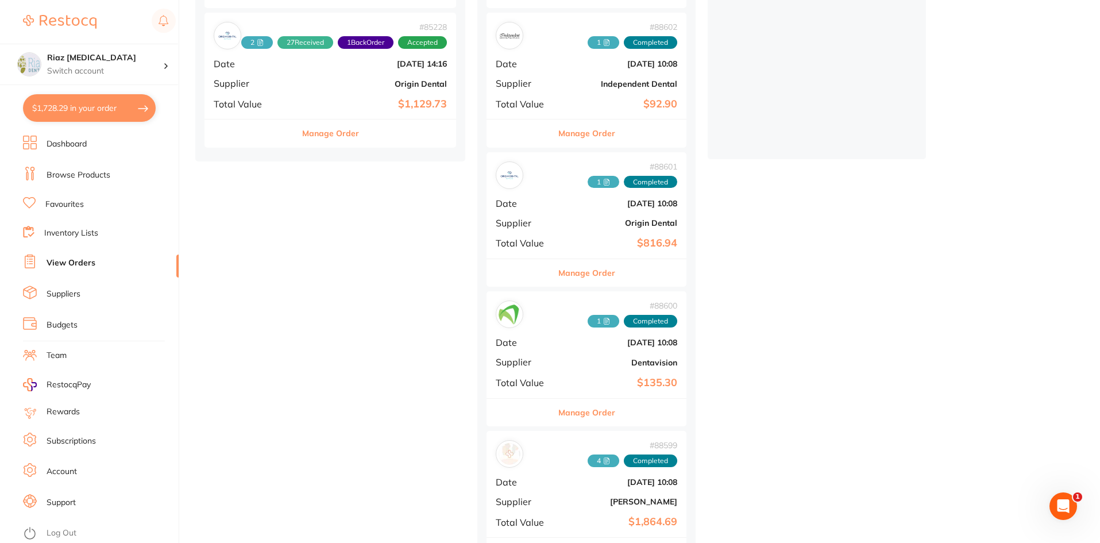
click at [575, 210] on div "# 88601 1 Completed Date [DATE] 10:08 Supplier Origin Dental Total Value $816.94" at bounding box center [586, 205] width 200 height 106
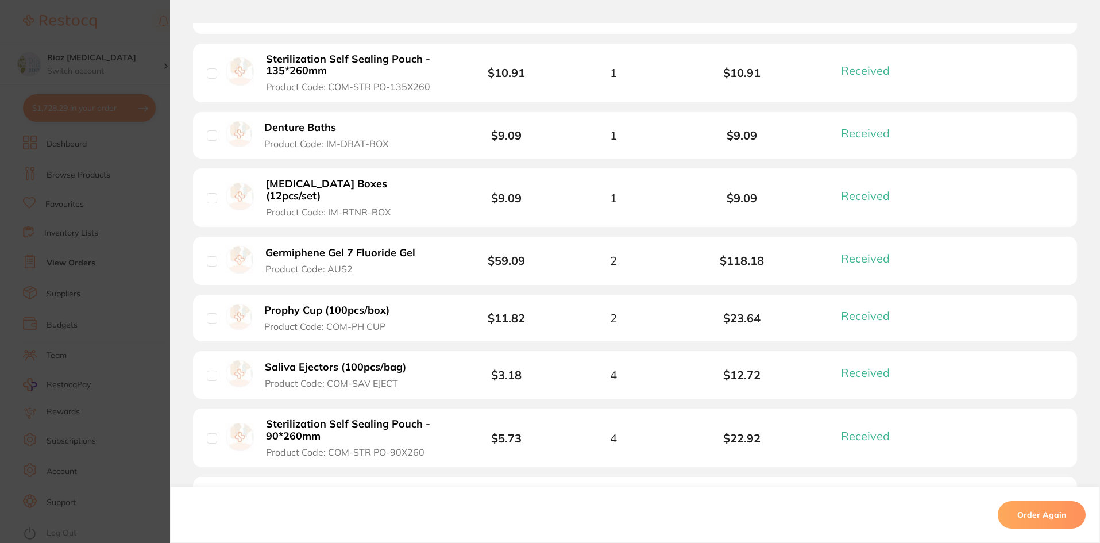
scroll to position [517, 0]
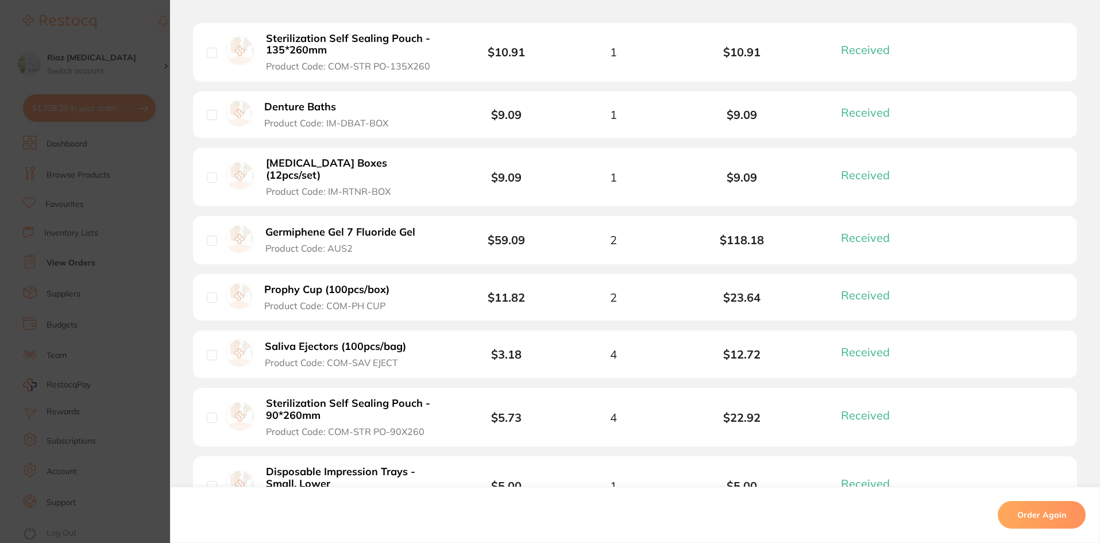
click at [383, 226] on b "Germiphene Gel 7 Fluoride Gel" at bounding box center [340, 232] width 150 height 12
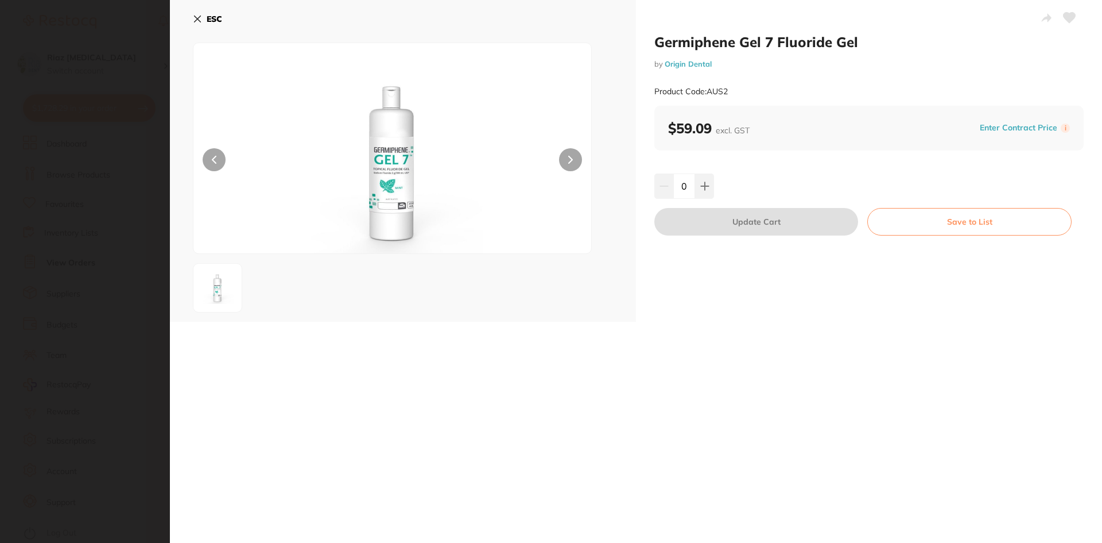
scroll to position [0, 0]
click at [575, 154] on button at bounding box center [570, 159] width 23 height 23
click at [195, 20] on icon at bounding box center [197, 18] width 9 height 9
